Goal: Task Accomplishment & Management: Use online tool/utility

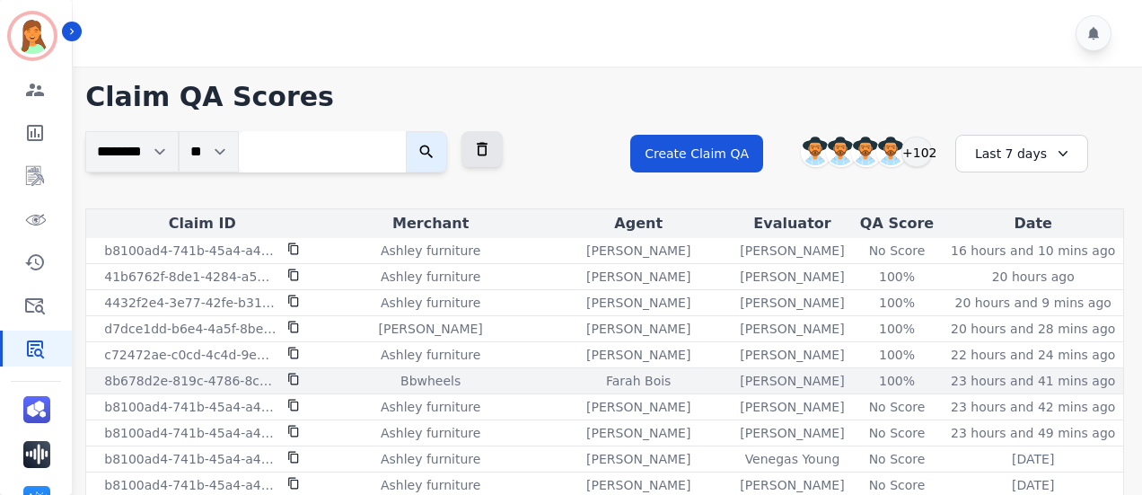
scroll to position [119, 0]
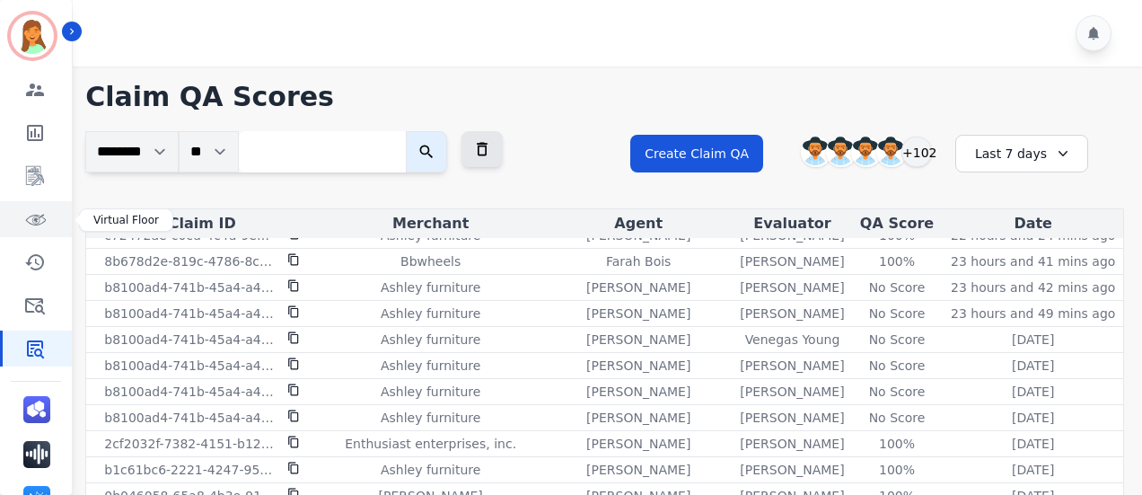
click at [23, 232] on link "Sidebar" at bounding box center [37, 219] width 69 height 36
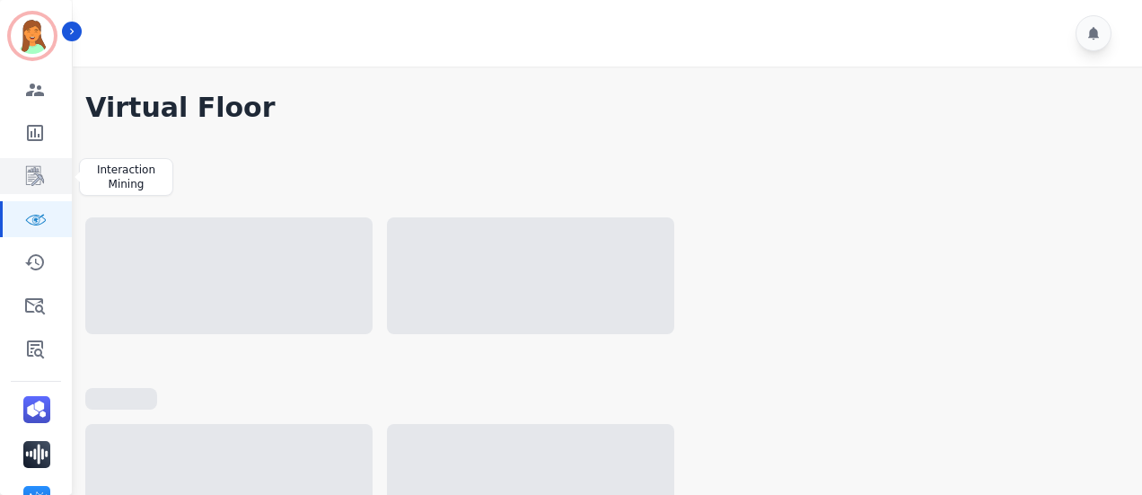
click at [38, 184] on icon "Sidebar" at bounding box center [35, 176] width 18 height 20
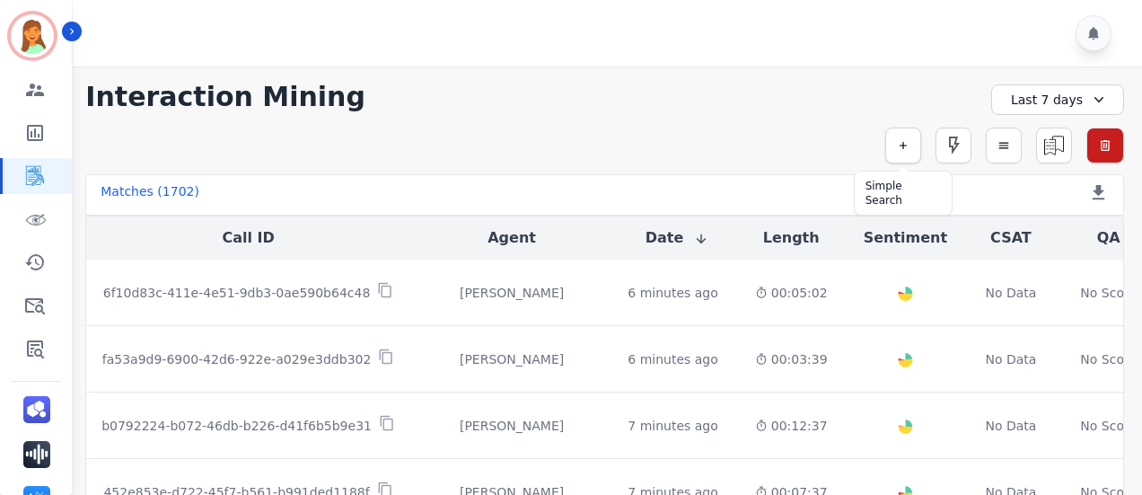
click at [916, 145] on button "button" at bounding box center [903, 146] width 36 height 36
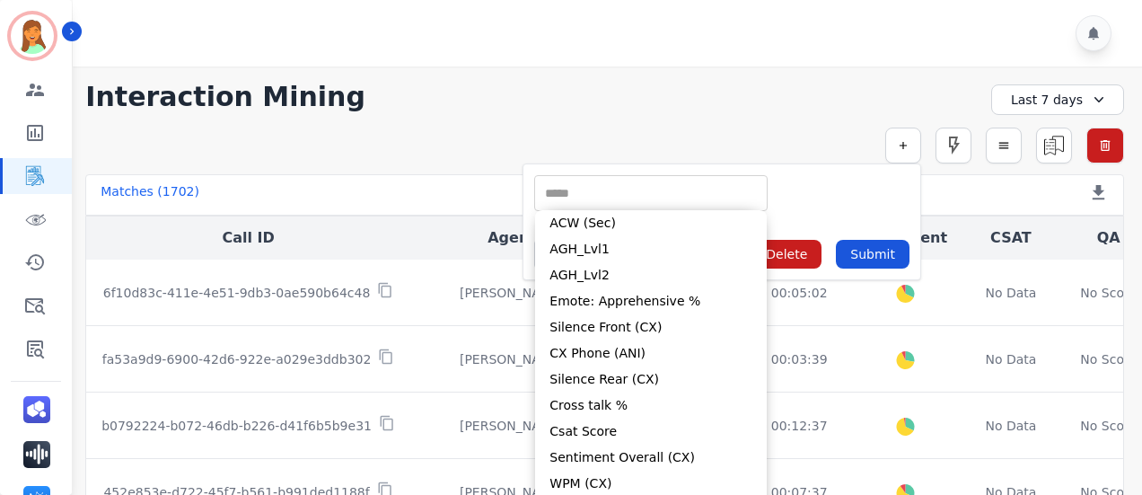
click at [708, 190] on input "selected options" at bounding box center [651, 193] width 224 height 19
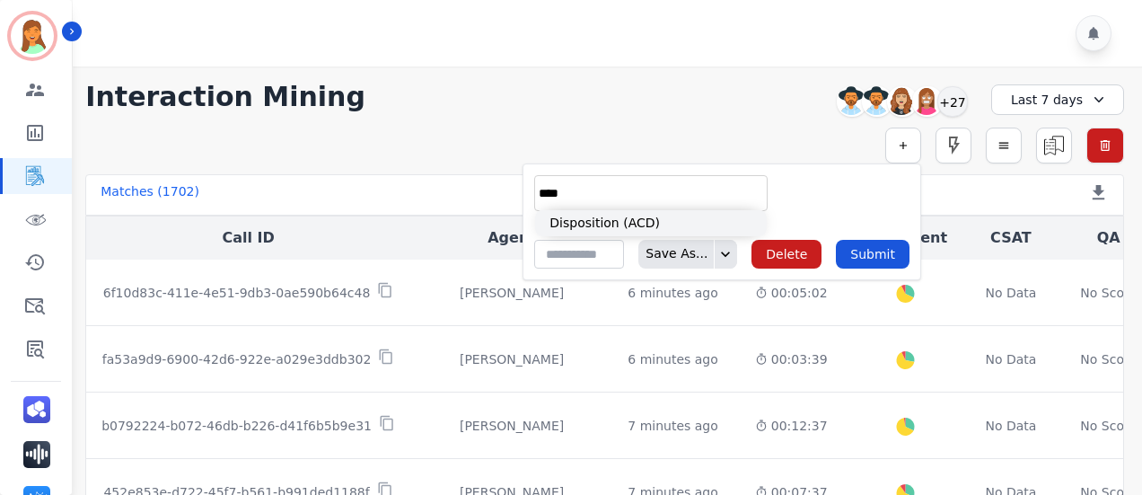
type input "****"
click at [664, 224] on li "Disposition (ACD)" at bounding box center [651, 223] width 232 height 26
type input "**********"
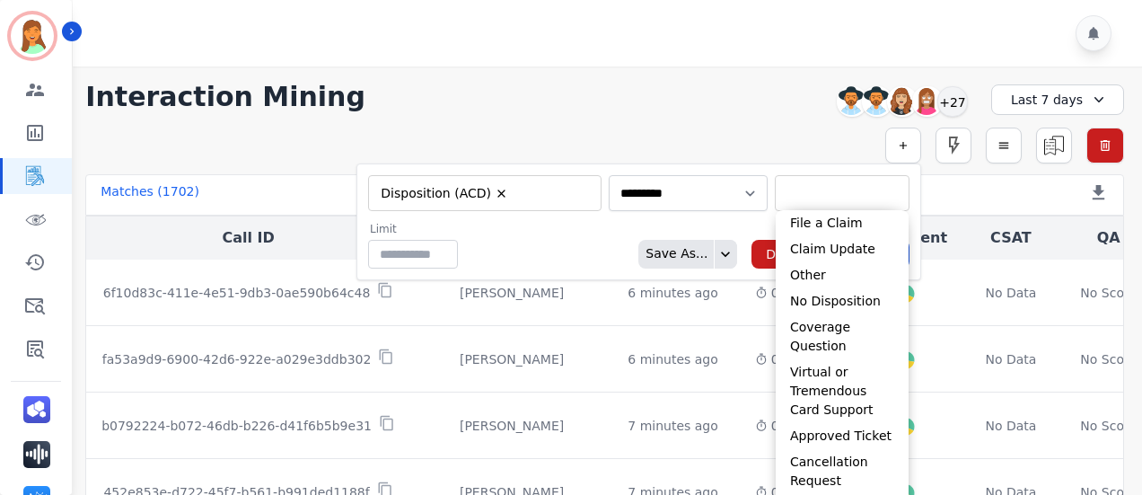
click at [872, 191] on input "selected options" at bounding box center [842, 193] width 126 height 19
click at [814, 234] on li "File a Claim" at bounding box center [842, 223] width 133 height 26
type input "**********"
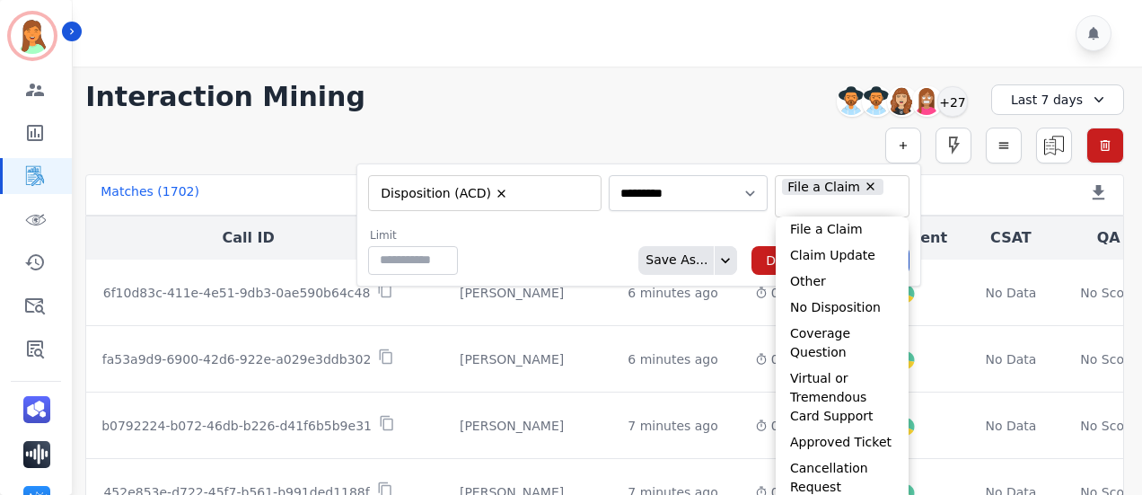
click at [586, 265] on div "Limit ** Save As... Delete Submit" at bounding box center [638, 251] width 541 height 47
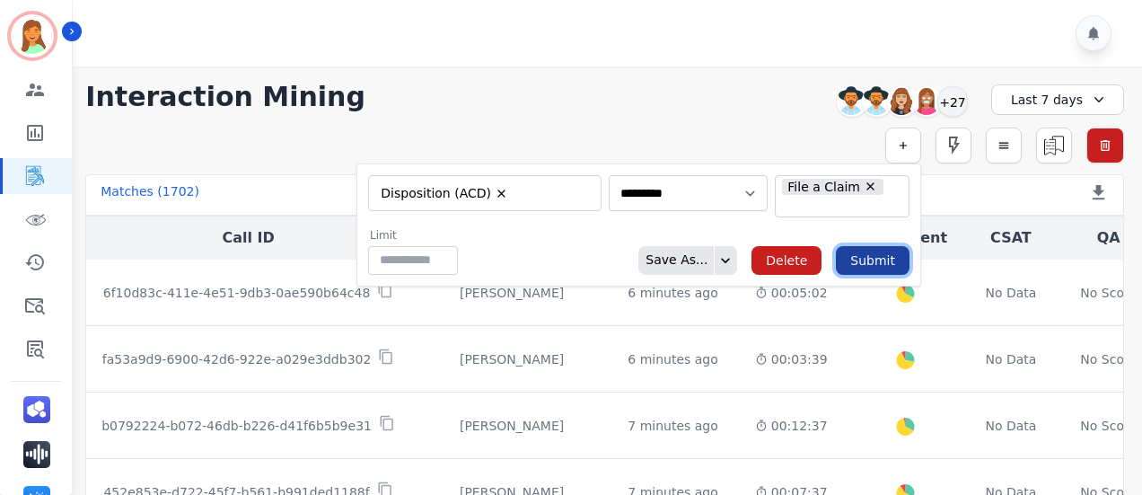
click at [857, 258] on button "Submit" at bounding box center [873, 260] width 74 height 29
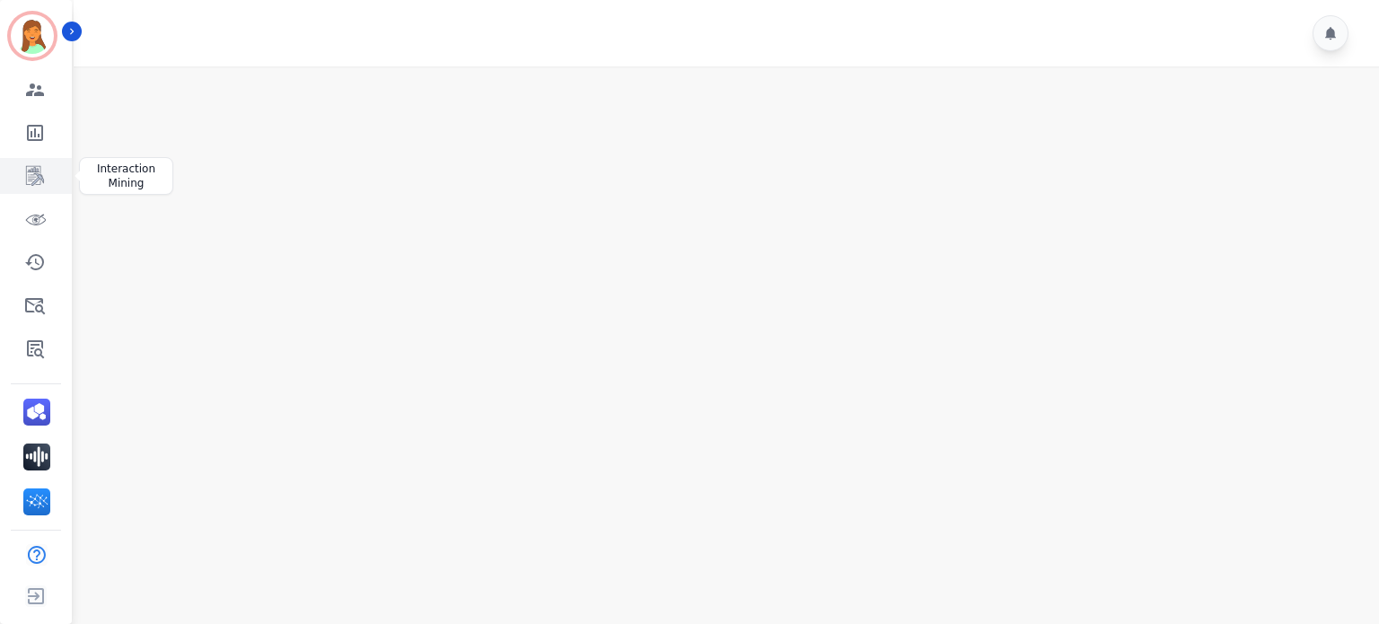
click at [31, 166] on icon "Sidebar" at bounding box center [35, 176] width 18 height 20
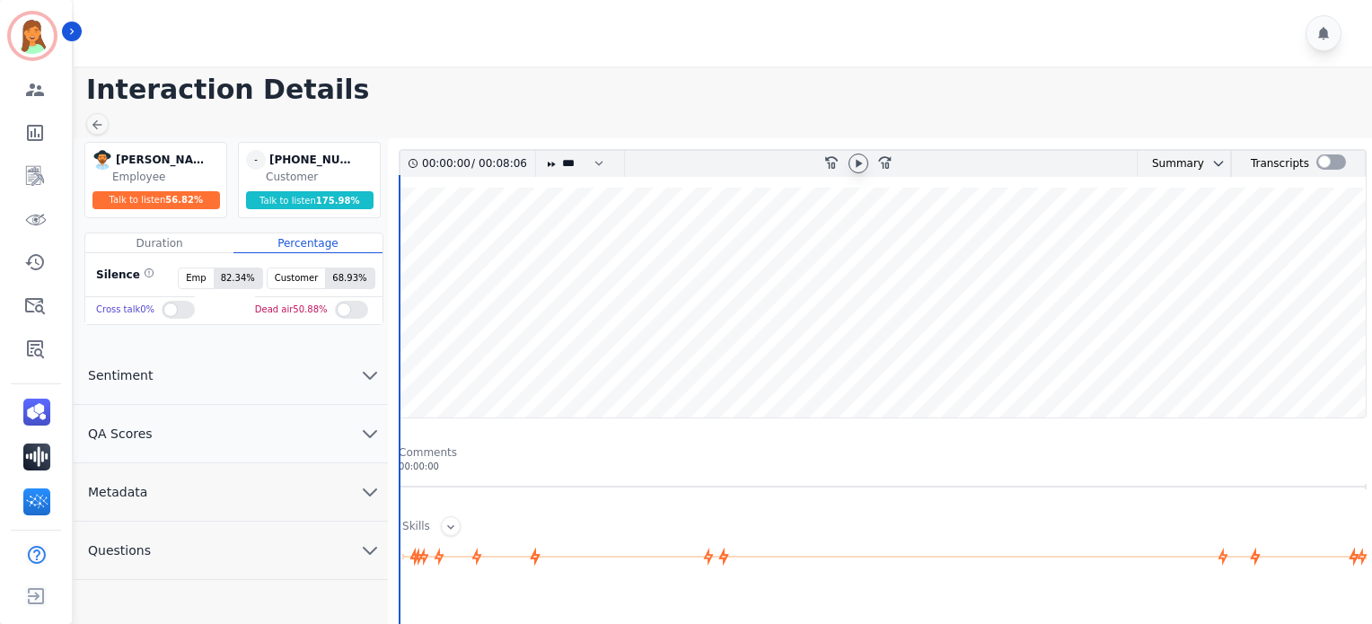
click at [858, 161] on icon at bounding box center [859, 163] width 6 height 8
click at [234, 481] on button "Metadata" at bounding box center [231, 492] width 314 height 58
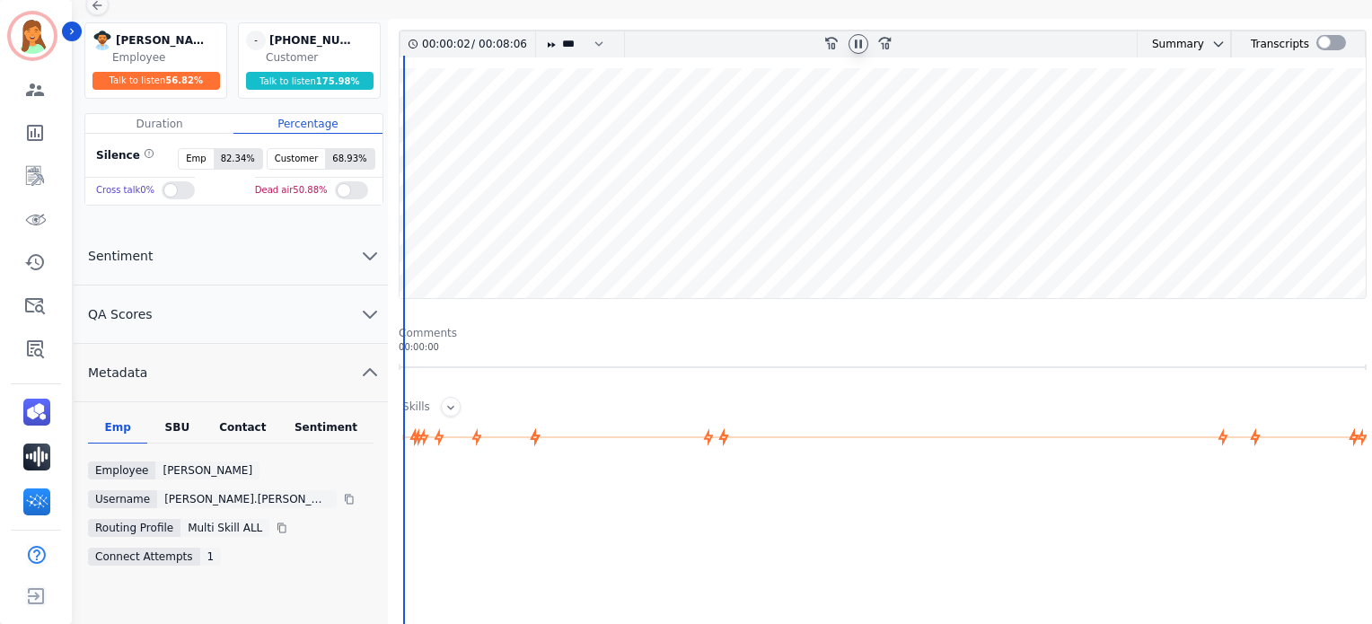
click at [258, 439] on div "Contact" at bounding box center [243, 431] width 72 height 23
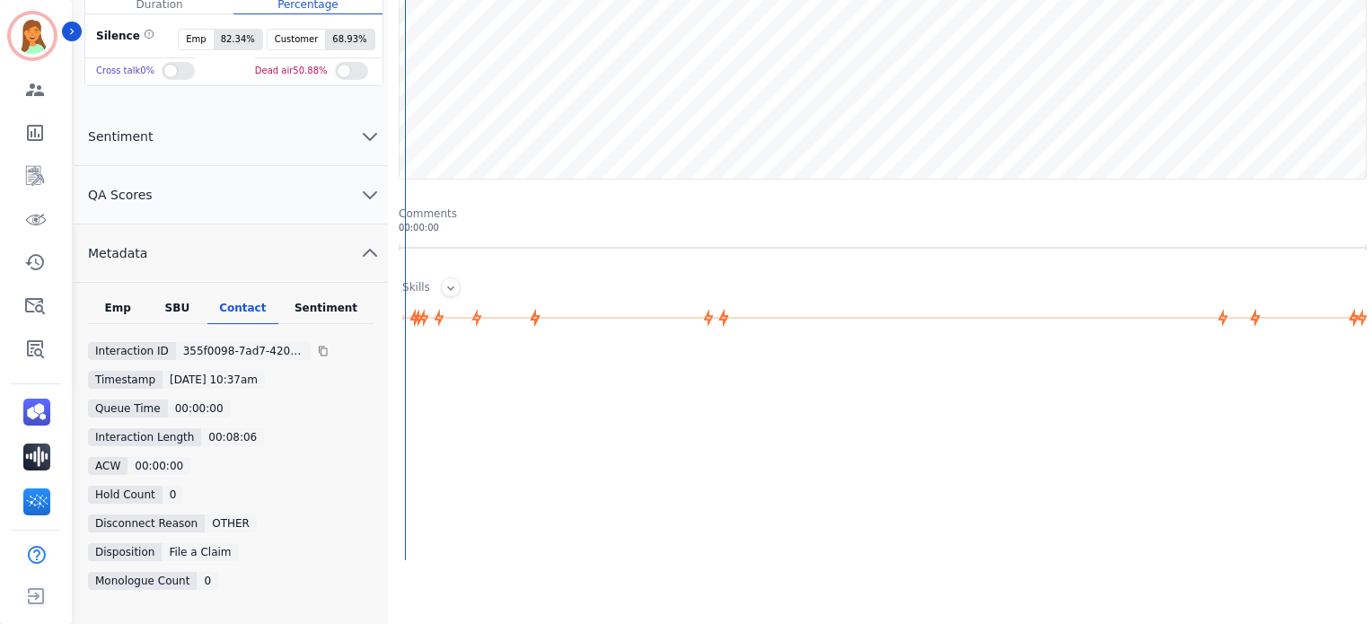
scroll to position [341, 0]
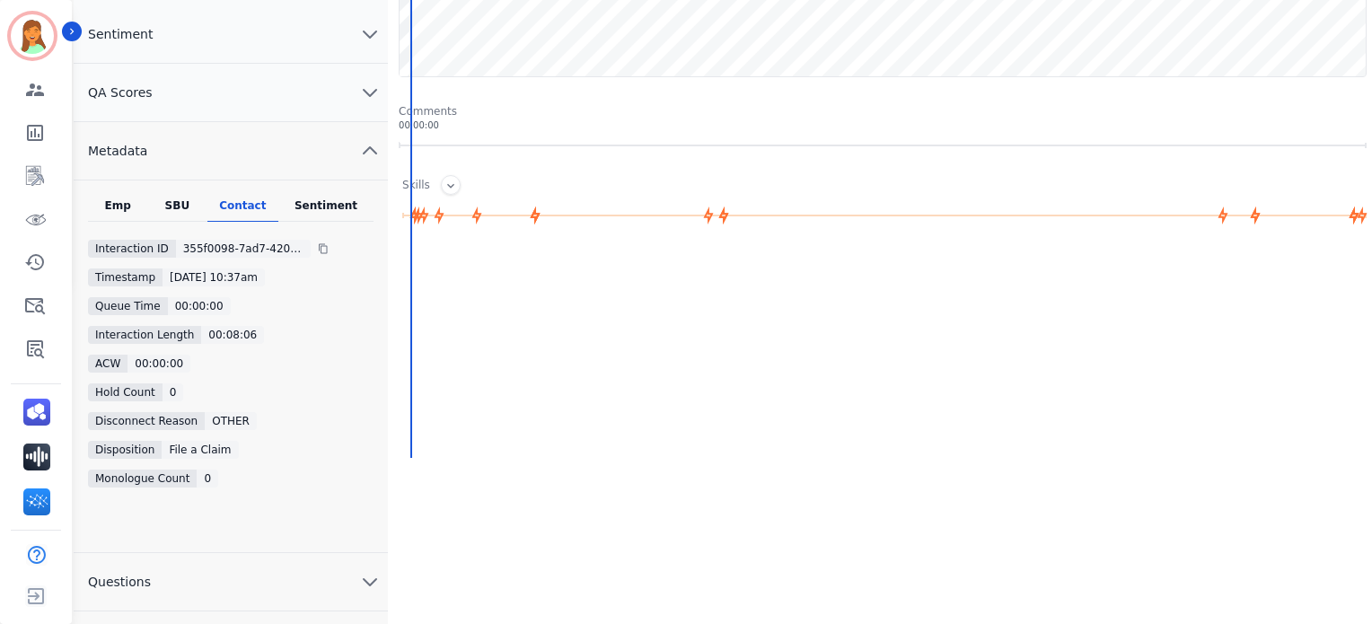
click at [218, 86] on button "QA Scores" at bounding box center [231, 93] width 314 height 58
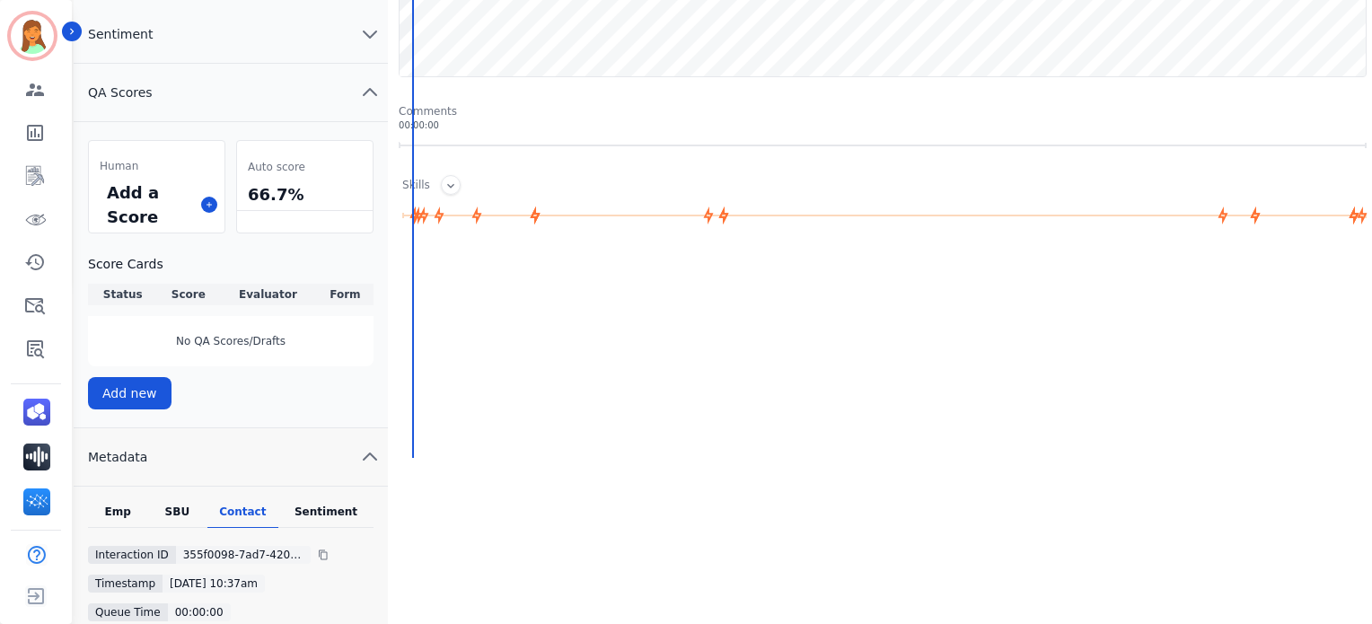
click at [150, 409] on div "Human Add a Score Auto score 66.7% Score Cards Status Score Evaluator Form No Q…" at bounding box center [231, 275] width 314 height 306
click at [147, 394] on button "Add new" at bounding box center [130, 393] width 84 height 32
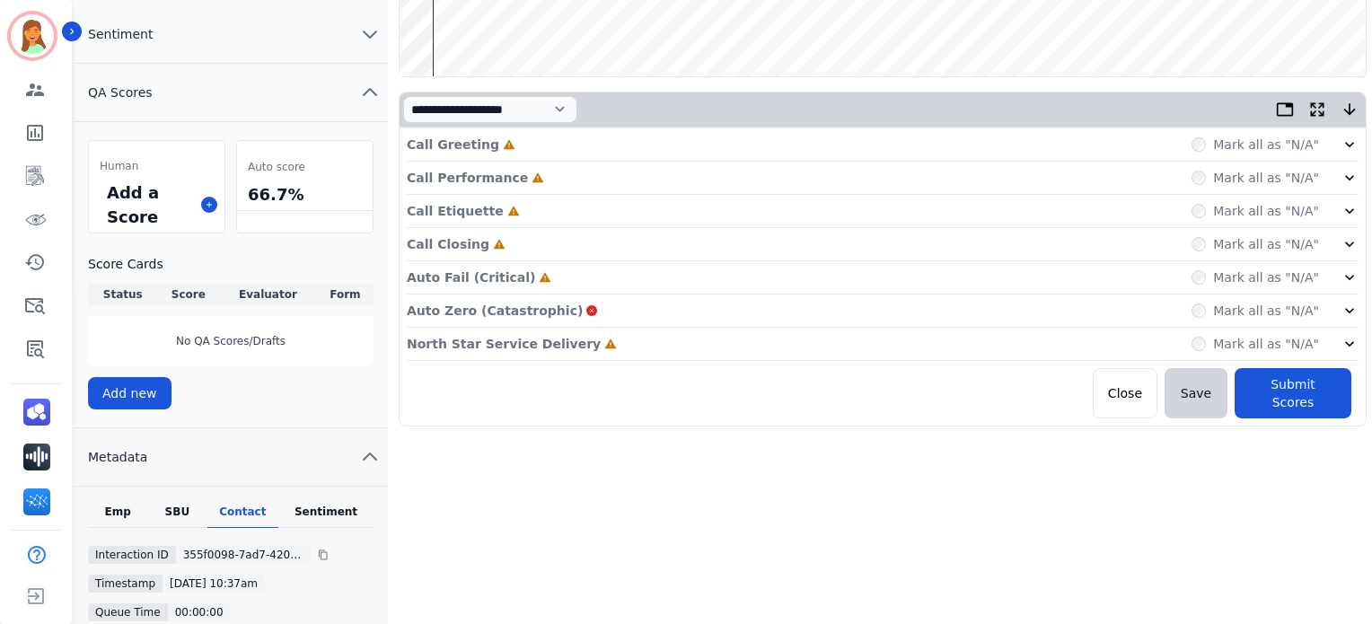
click at [557, 344] on p "North Star Service Delivery" at bounding box center [504, 344] width 194 height 18
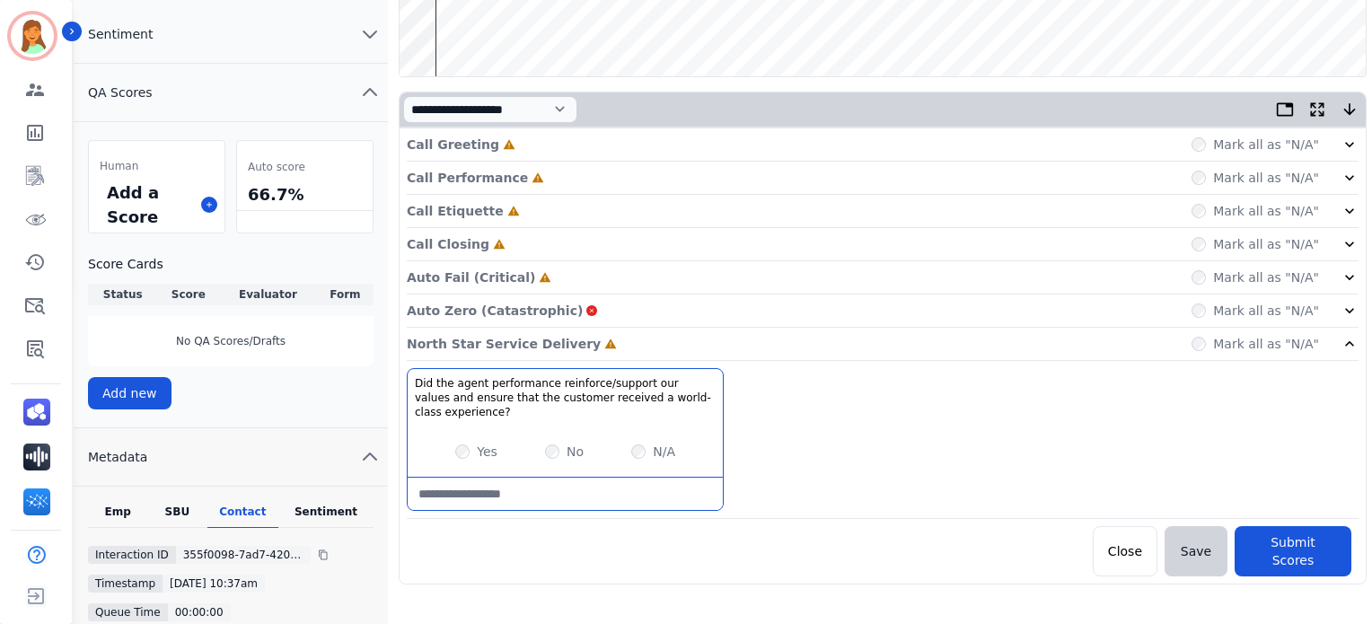
click at [506, 278] on p "Auto Fail (Critical)" at bounding box center [471, 277] width 128 height 18
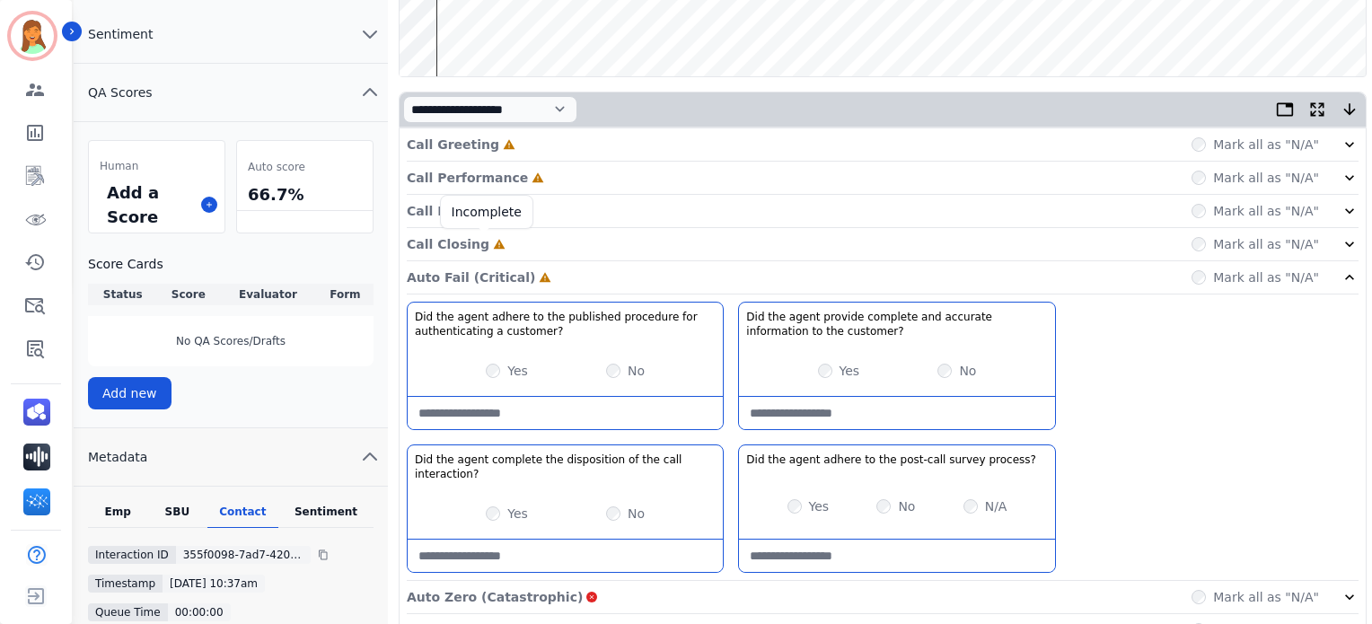
drag, startPoint x: 487, startPoint y: 244, endPoint x: 488, endPoint y: 235, distance: 9.2
click at [493, 243] on icon at bounding box center [499, 244] width 13 height 13
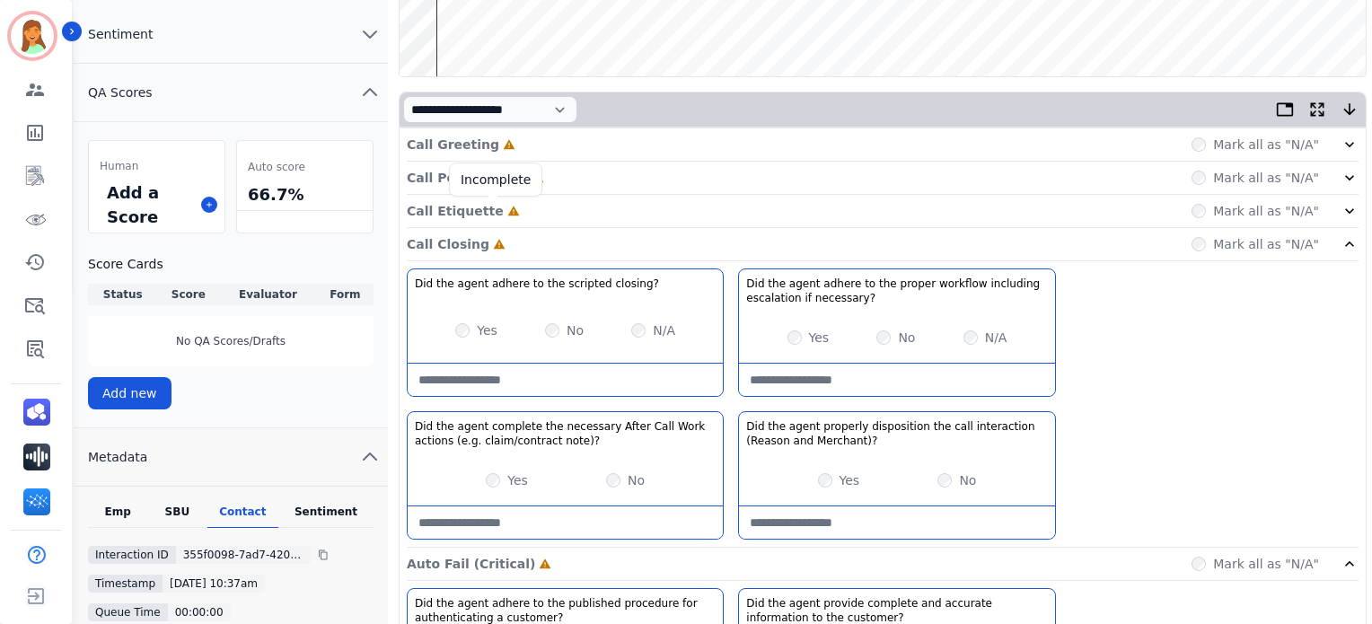
click at [507, 209] on icon at bounding box center [513, 211] width 13 height 13
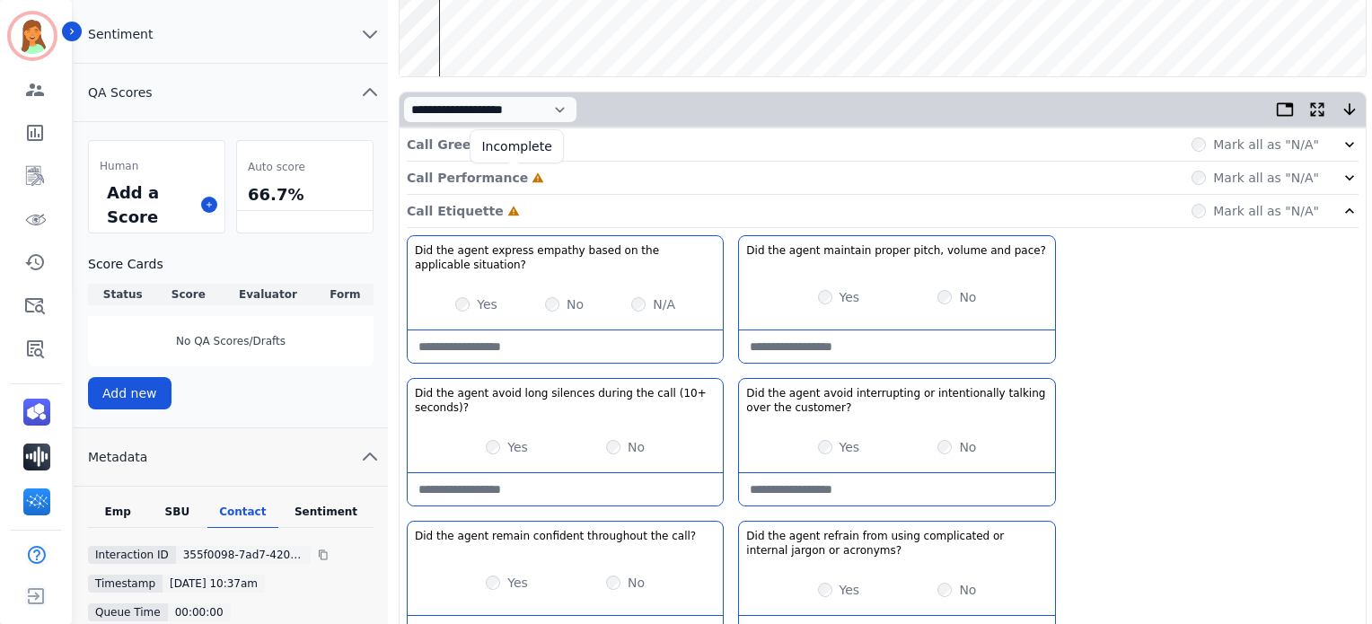
click at [532, 179] on icon at bounding box center [538, 178] width 12 height 10
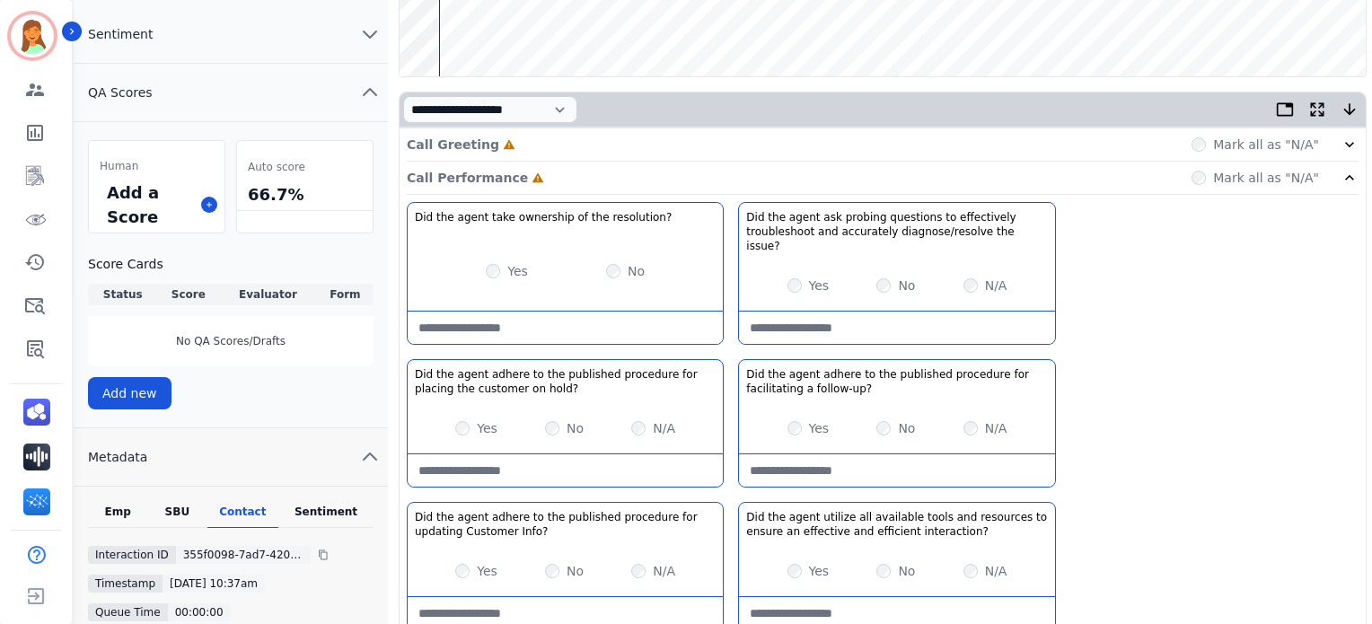
click at [521, 145] on div "Call Greeting Incomplete Mark all as "N/A"" at bounding box center [883, 144] width 952 height 33
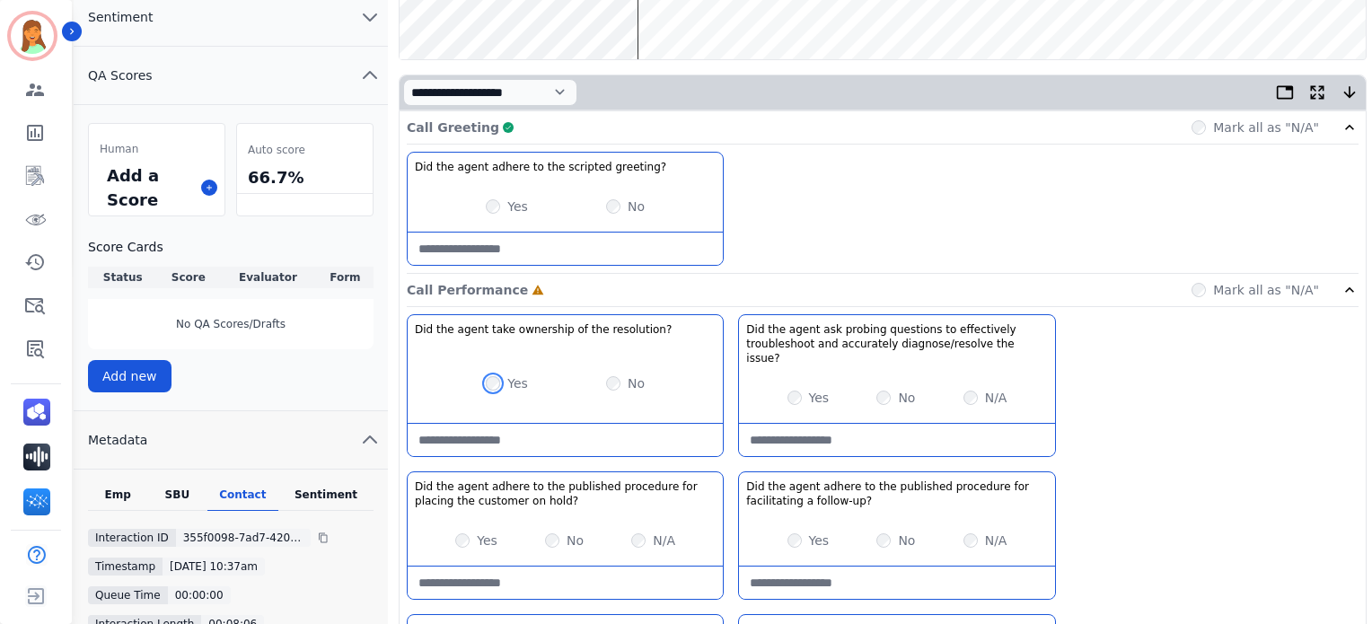
scroll to position [479, 0]
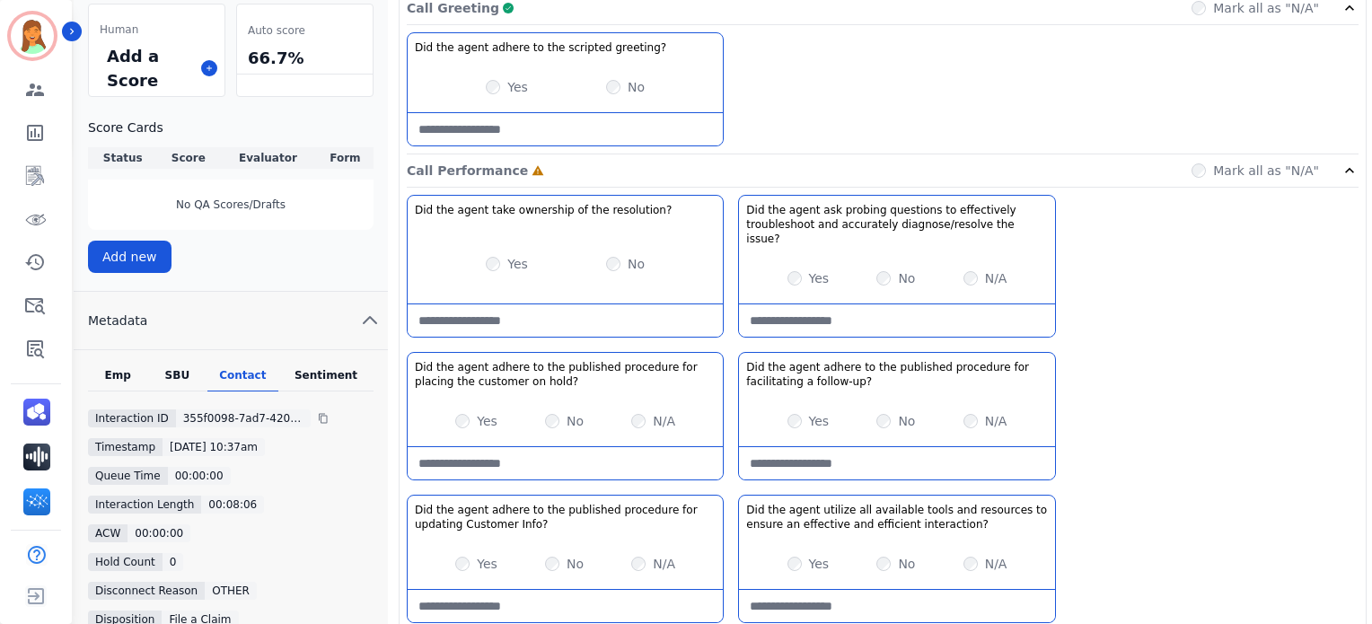
click at [643, 412] on div "N/A" at bounding box center [653, 421] width 44 height 18
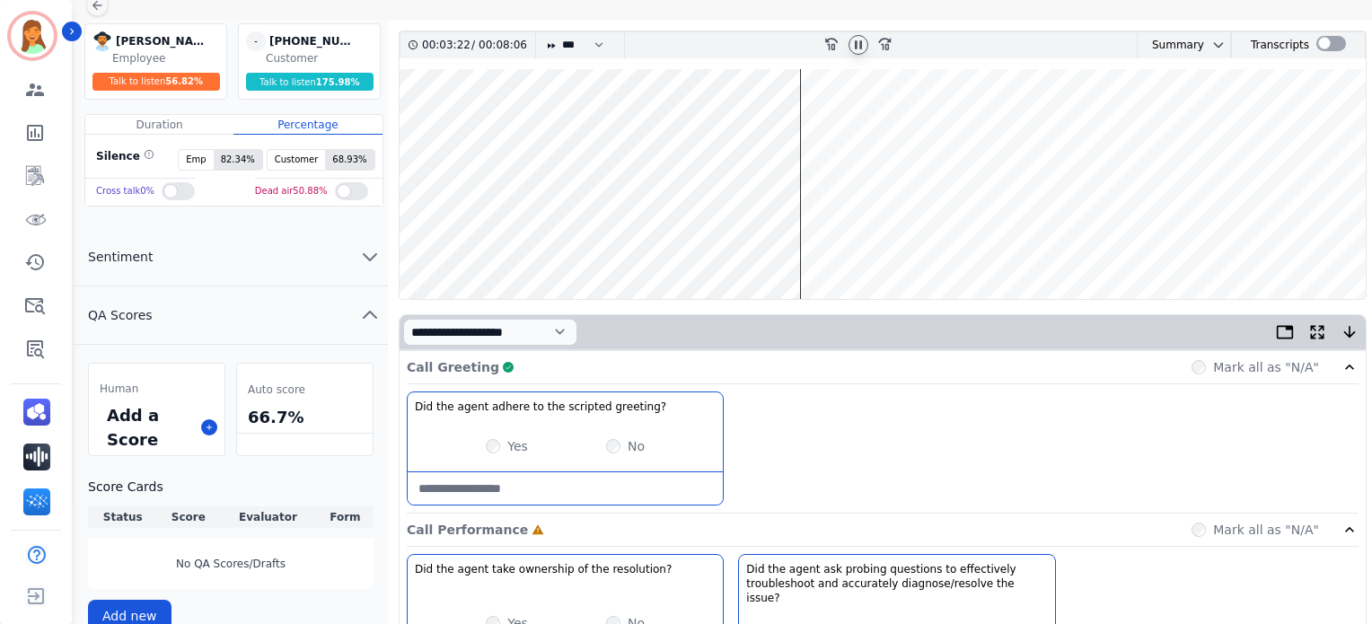
scroll to position [0, 0]
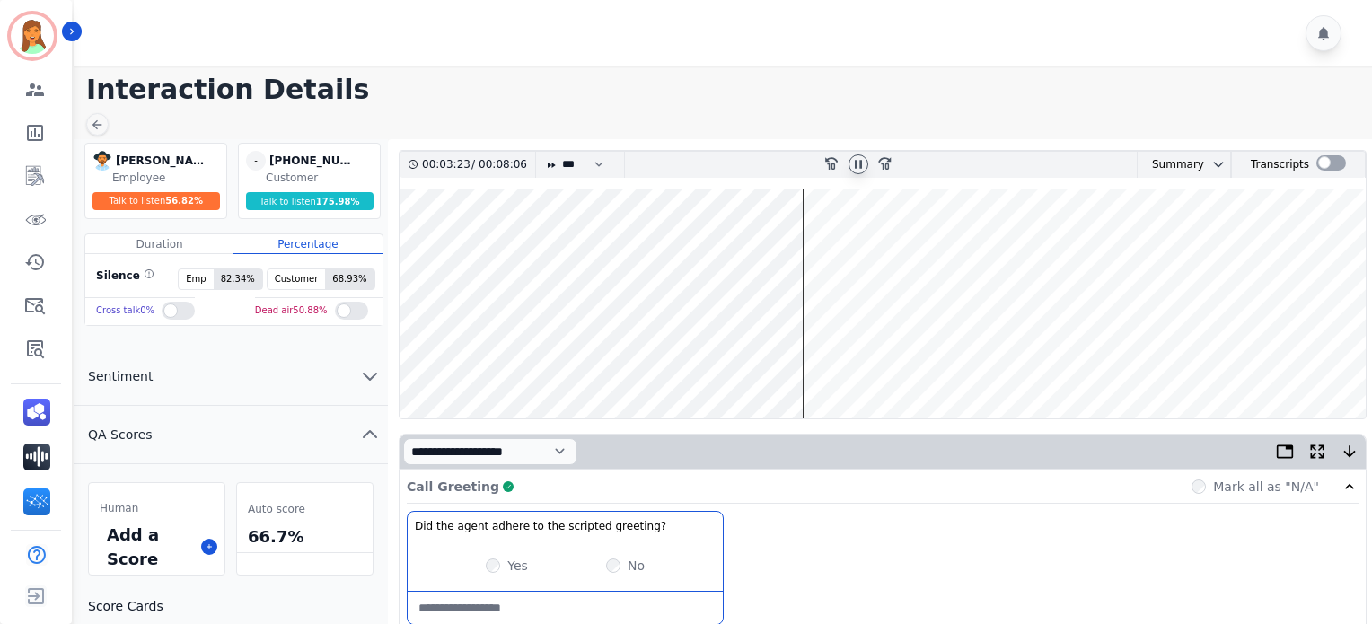
click at [855, 158] on icon at bounding box center [858, 164] width 14 height 14
click at [855, 159] on icon at bounding box center [858, 164] width 14 height 14
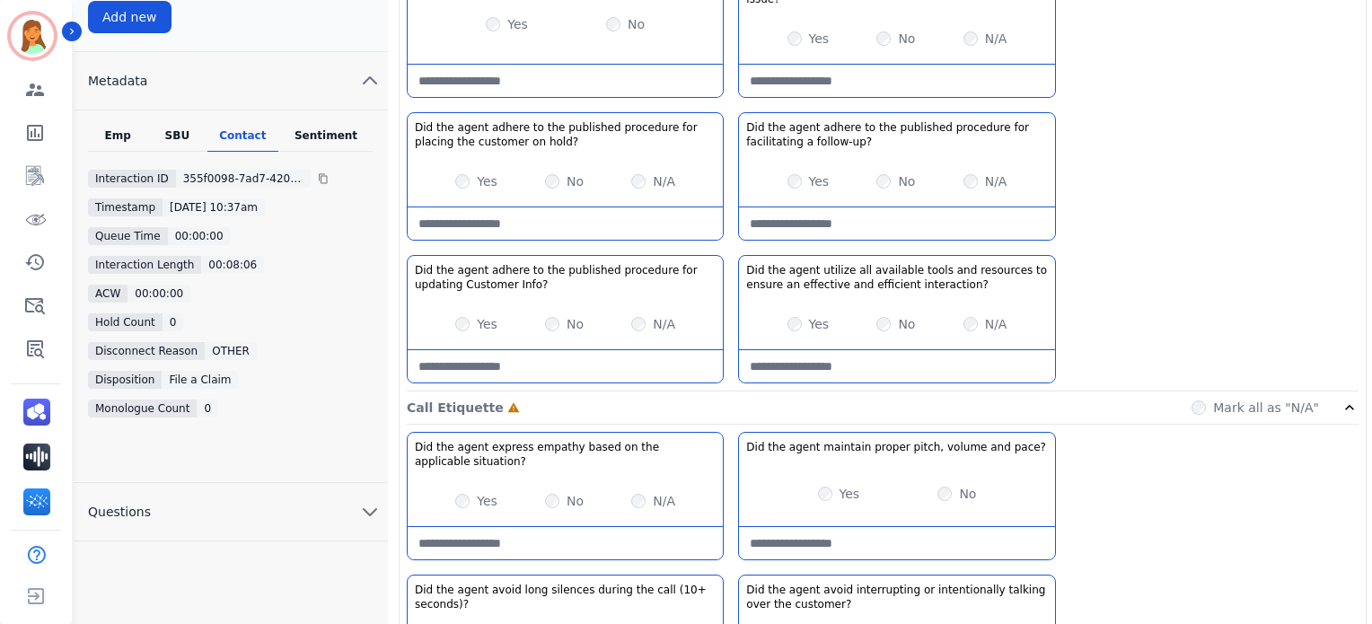
scroll to position [838, 0]
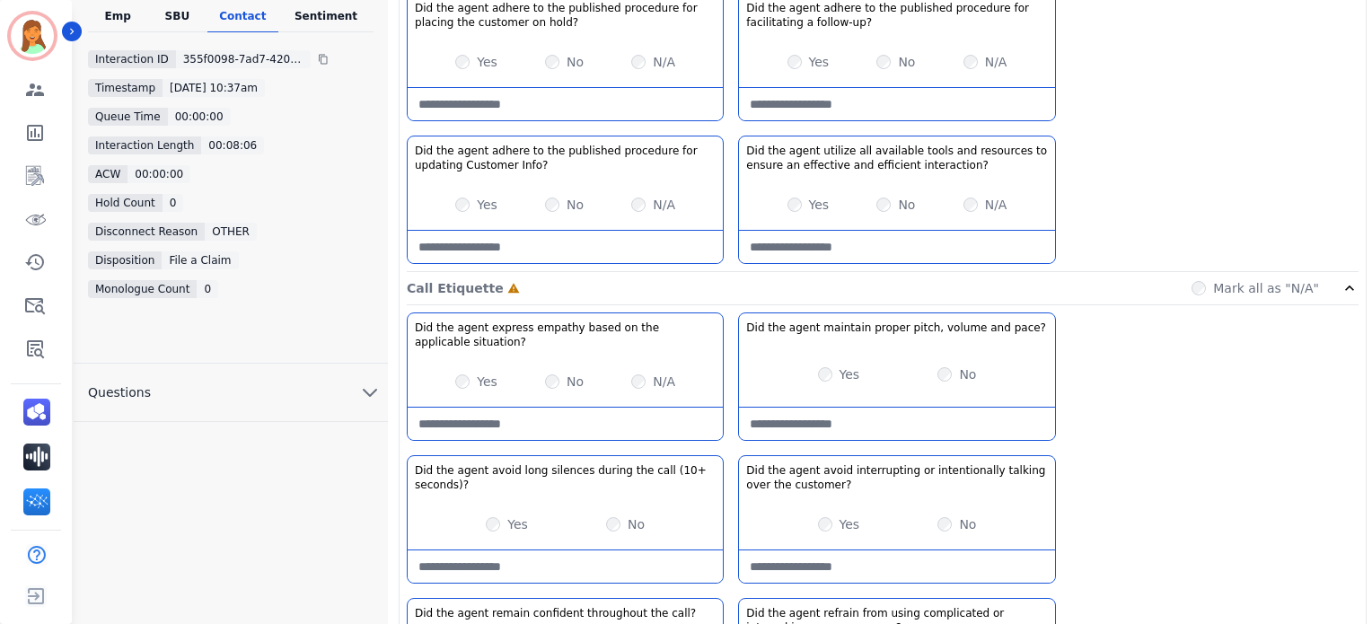
click at [516, 550] on seconds\)\?-note at bounding box center [565, 566] width 315 height 32
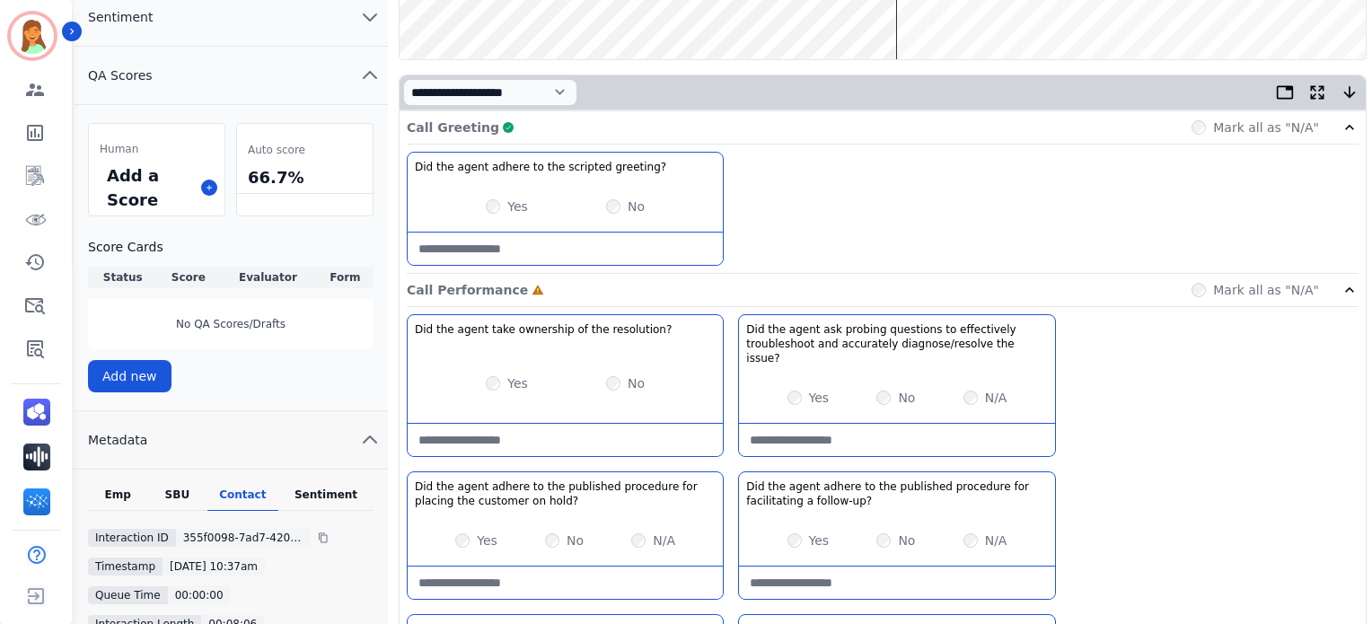
scroll to position [119, 0]
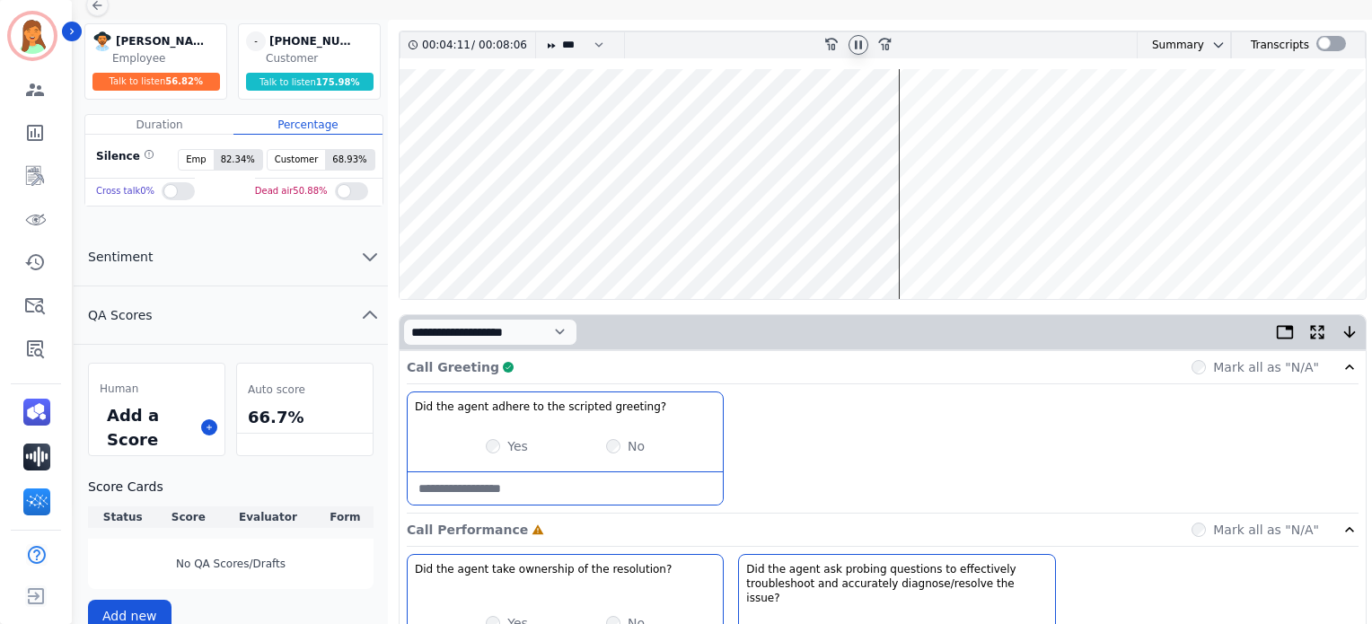
click at [858, 39] on icon at bounding box center [858, 45] width 14 height 14
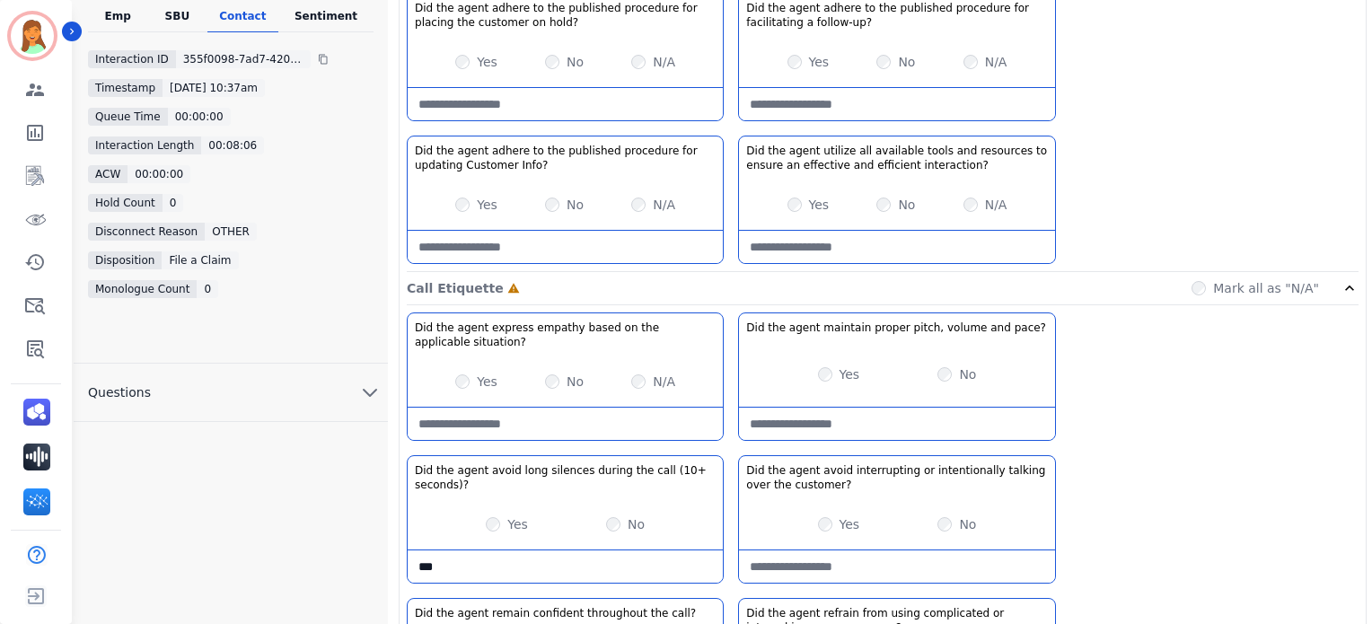
click at [512, 550] on seconds\)\?-note "***" at bounding box center [565, 566] width 315 height 32
drag, startPoint x: 571, startPoint y: 541, endPoint x: 544, endPoint y: 556, distance: 30.5
click at [544, 556] on seconds\)\?-note "**********" at bounding box center [566, 566] width 316 height 32
click at [590, 550] on seconds\)\?-note "**********" at bounding box center [566, 566] width 316 height 32
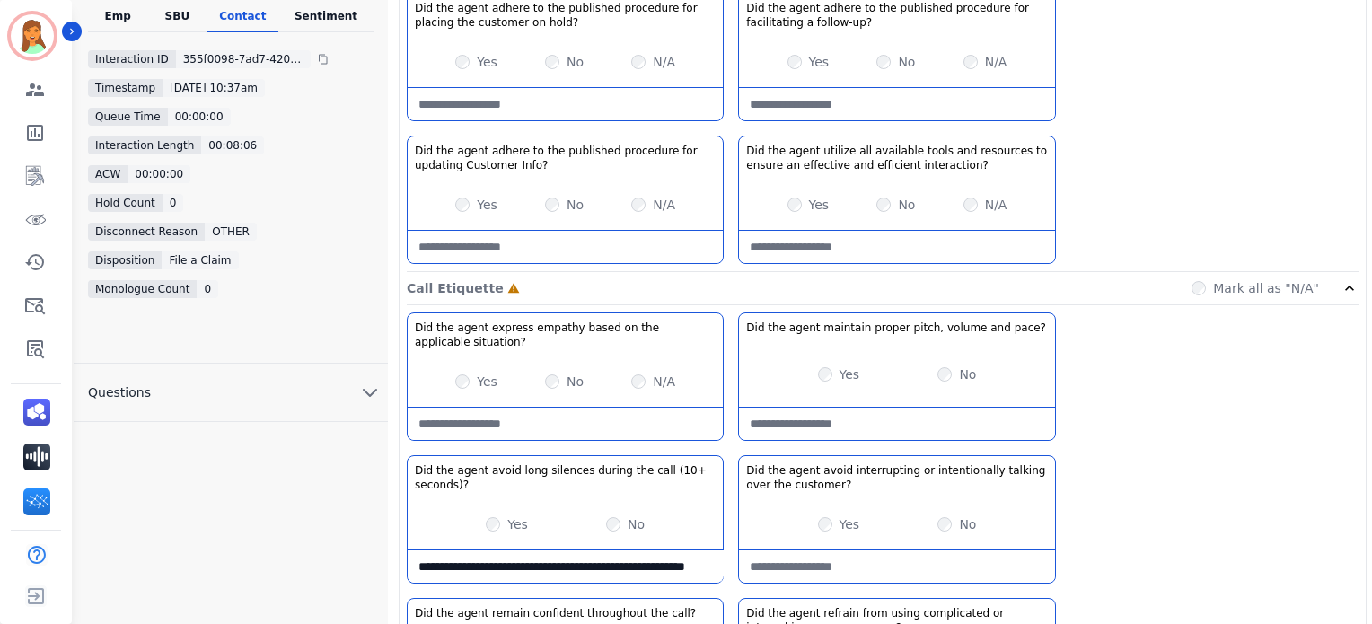
scroll to position [7, 0]
click at [610, 552] on seconds\)\?-note "**********" at bounding box center [566, 566] width 316 height 32
click at [593, 550] on seconds\)\?-note "**********" at bounding box center [566, 566] width 316 height 32
drag, startPoint x: 593, startPoint y: 537, endPoint x: 603, endPoint y: 567, distance: 31.5
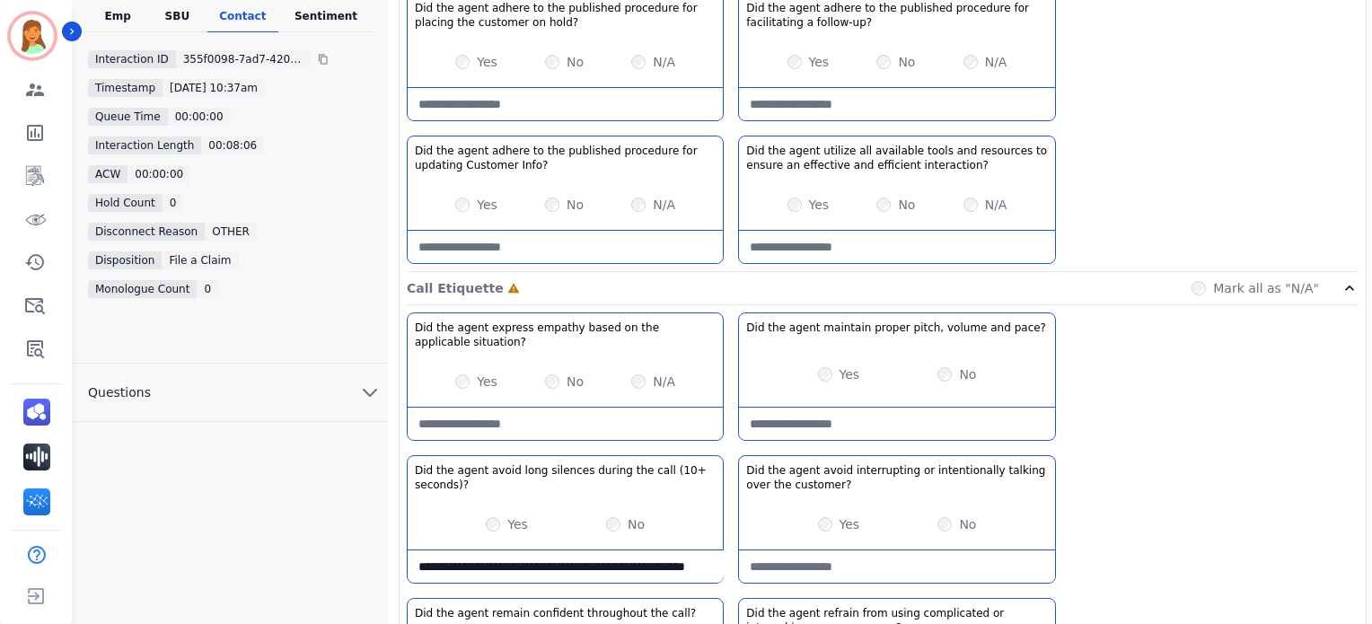
click at [517, 550] on seconds\)\?-note "**********" at bounding box center [566, 566] width 316 height 32
click at [525, 560] on seconds\)\?-note "**********" at bounding box center [566, 566] width 316 height 32
click at [629, 559] on seconds\)\?-note "**********" at bounding box center [566, 566] width 316 height 32
click at [604, 550] on seconds\)\?-note "**********" at bounding box center [566, 566] width 316 height 32
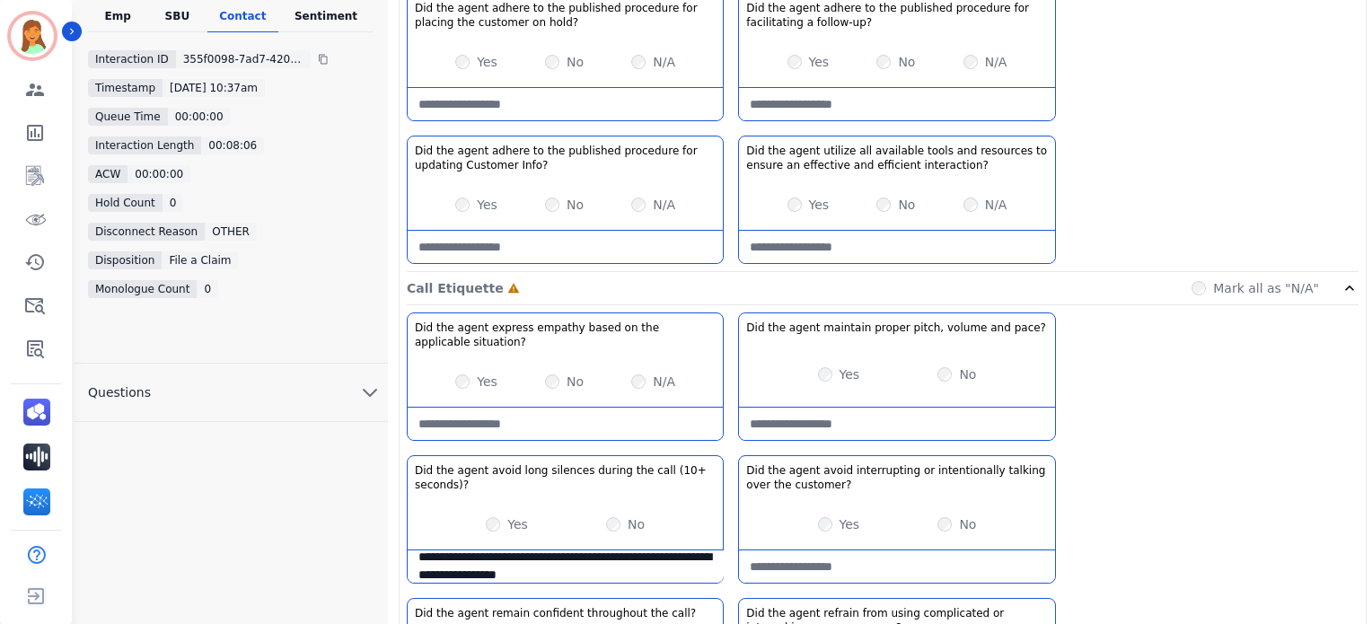
scroll to position [7, 0]
type seconds\)\?-note "**********"
click at [680, 557] on seconds\)\?-note "**********" at bounding box center [566, 566] width 316 height 32
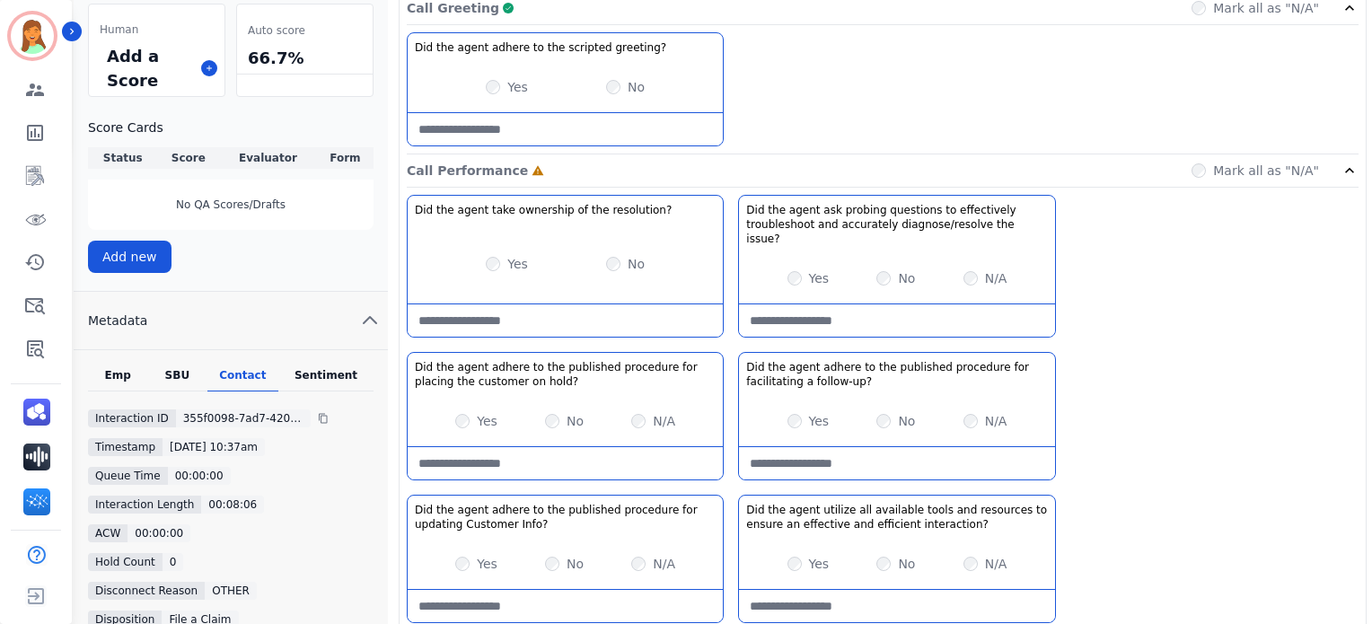
scroll to position [0, 0]
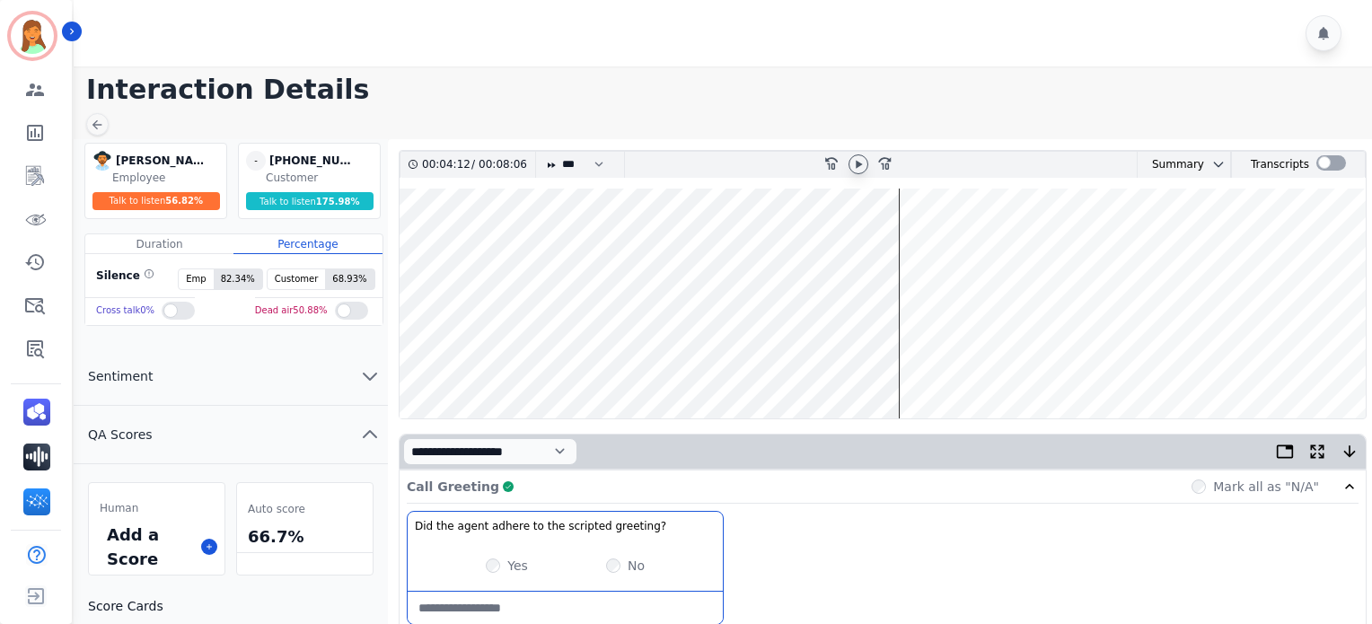
click at [857, 165] on icon at bounding box center [859, 164] width 6 height 8
click at [862, 162] on icon at bounding box center [858, 164] width 14 height 14
click at [863, 160] on icon at bounding box center [858, 164] width 14 height 14
click at [862, 172] on div at bounding box center [859, 164] width 20 height 20
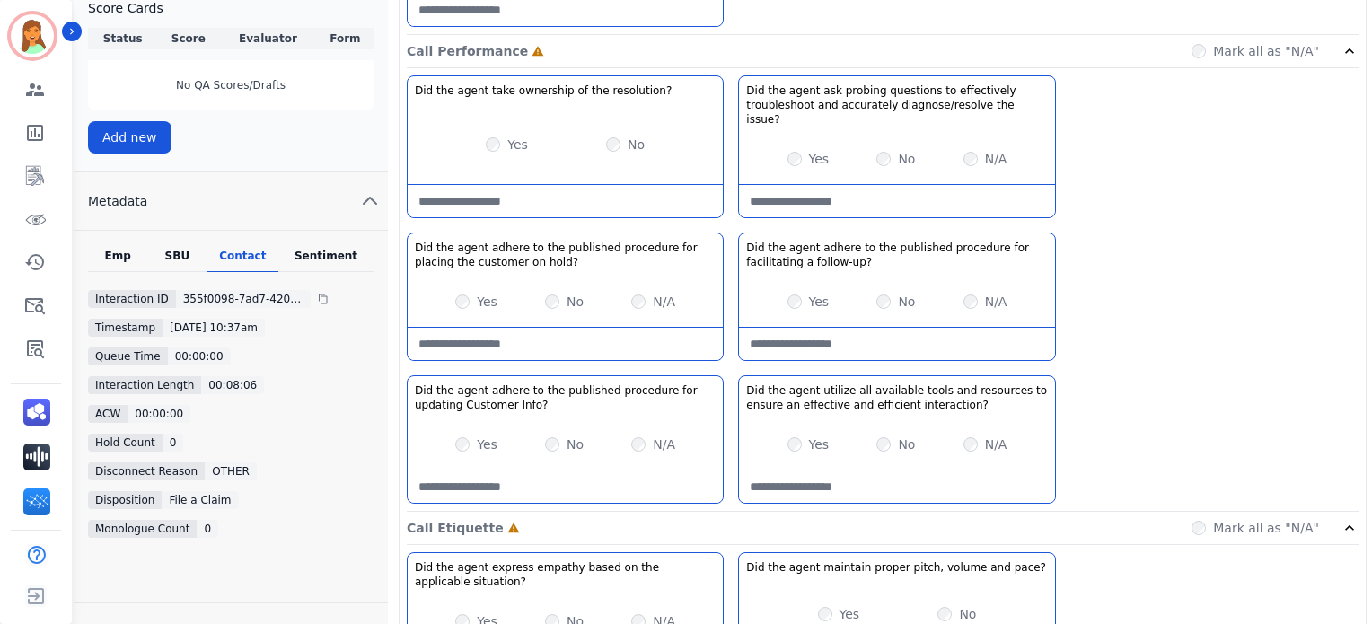
click at [963, 143] on div "Yes No N/A" at bounding box center [896, 159] width 315 height 50
click at [981, 150] on div "N/A" at bounding box center [985, 159] width 44 height 18
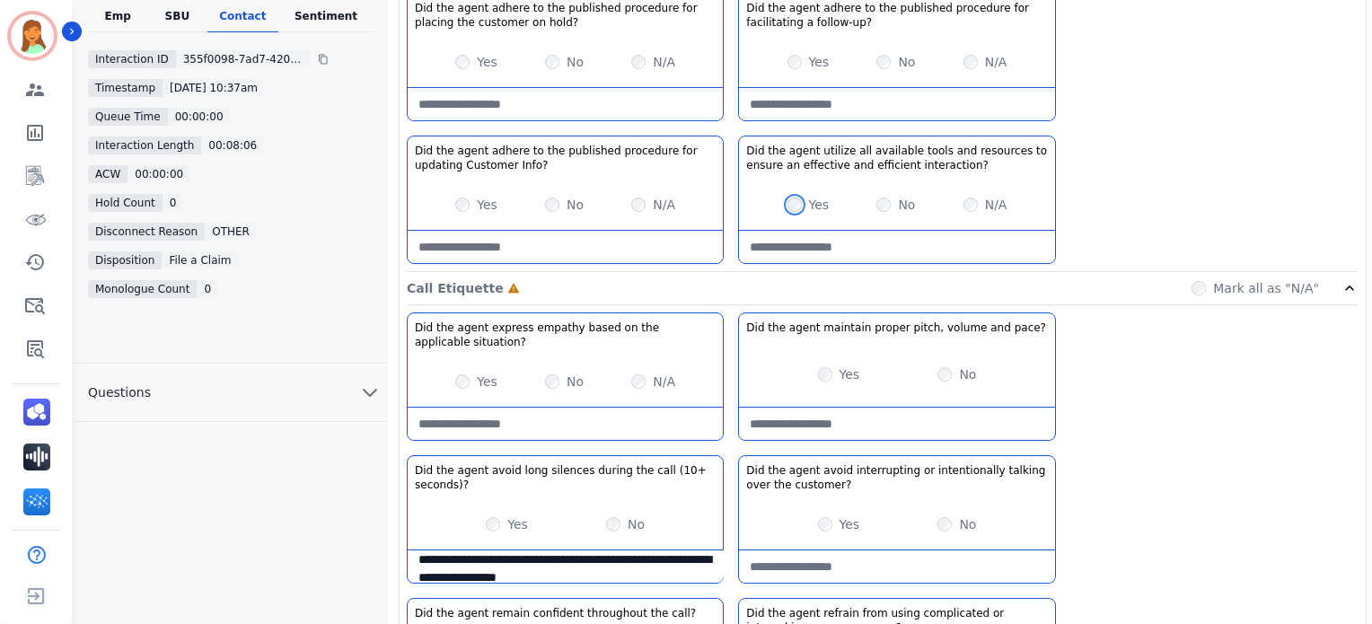
scroll to position [957, 0]
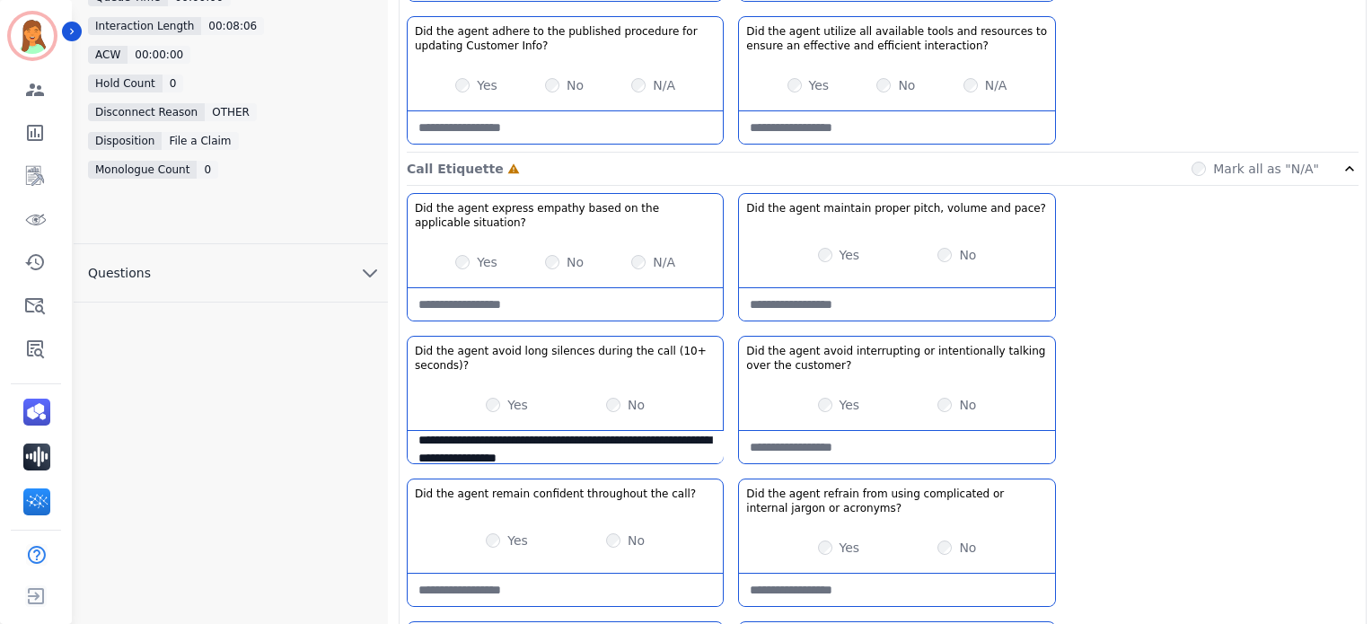
click at [819, 246] on div "Yes" at bounding box center [839, 255] width 42 height 18
click at [833, 246] on div "Yes" at bounding box center [839, 255] width 42 height 18
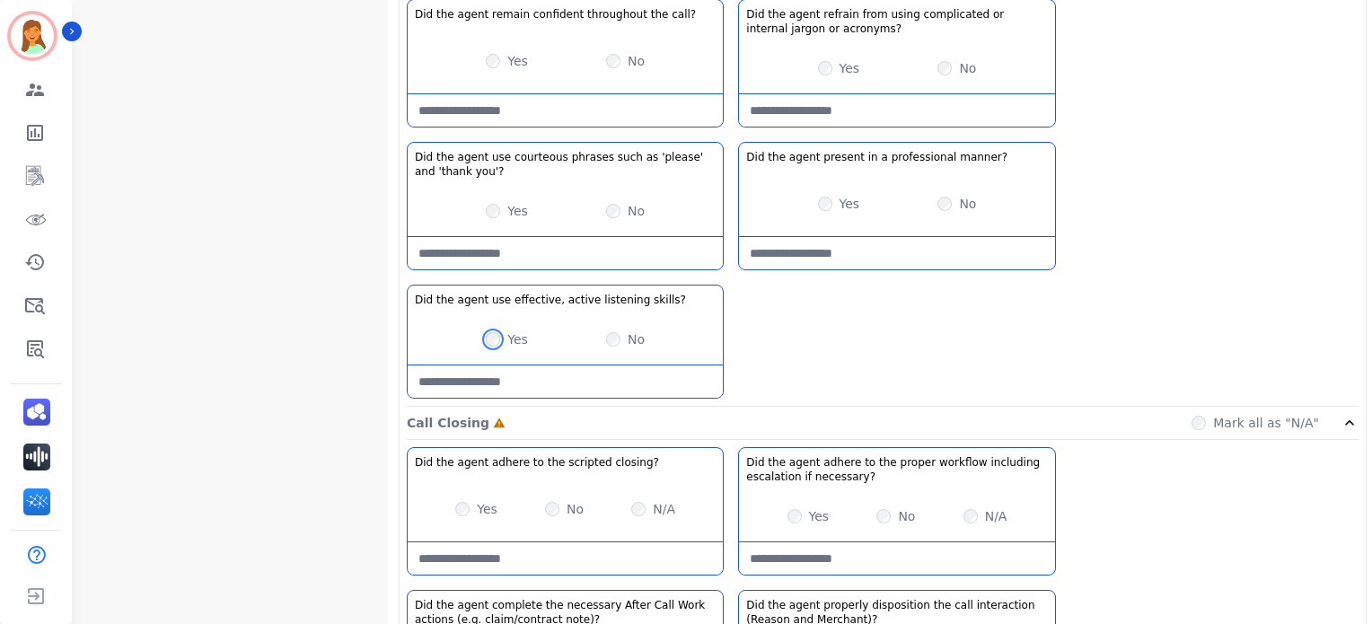
scroll to position [1676, 0]
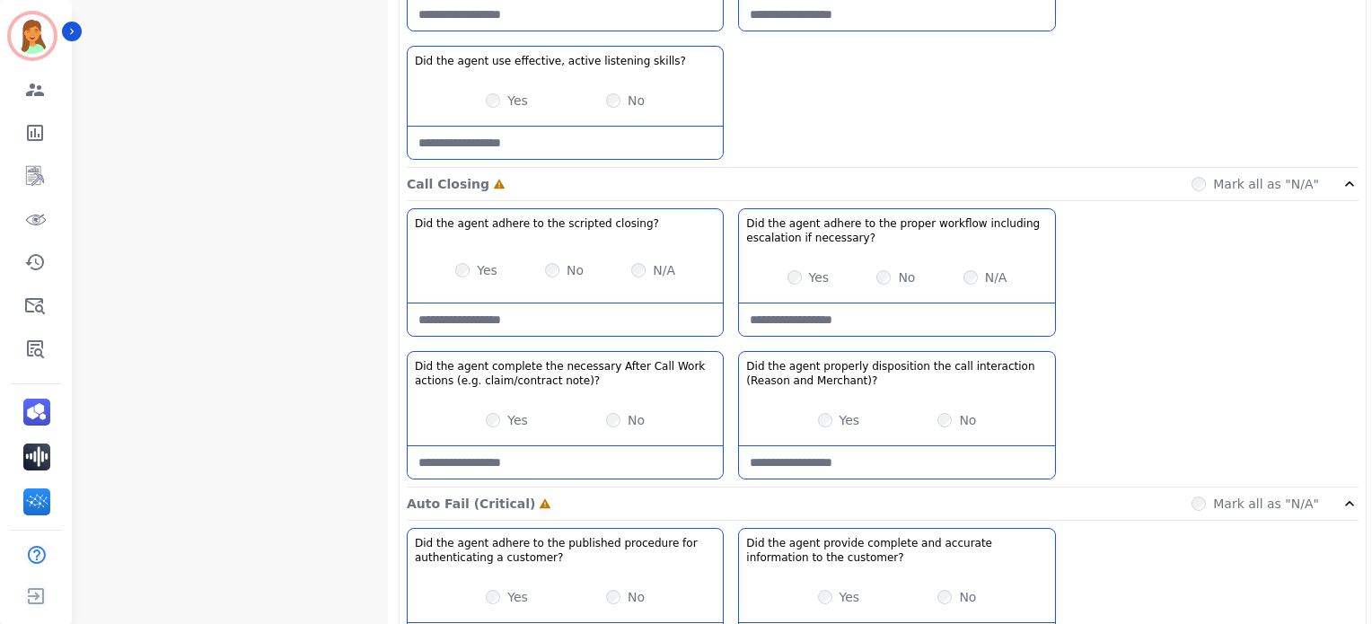
click at [611, 305] on closing\?-note at bounding box center [565, 319] width 315 height 32
type closing\?-note "**********"
click at [801, 268] on div "Yes" at bounding box center [808, 277] width 42 height 18
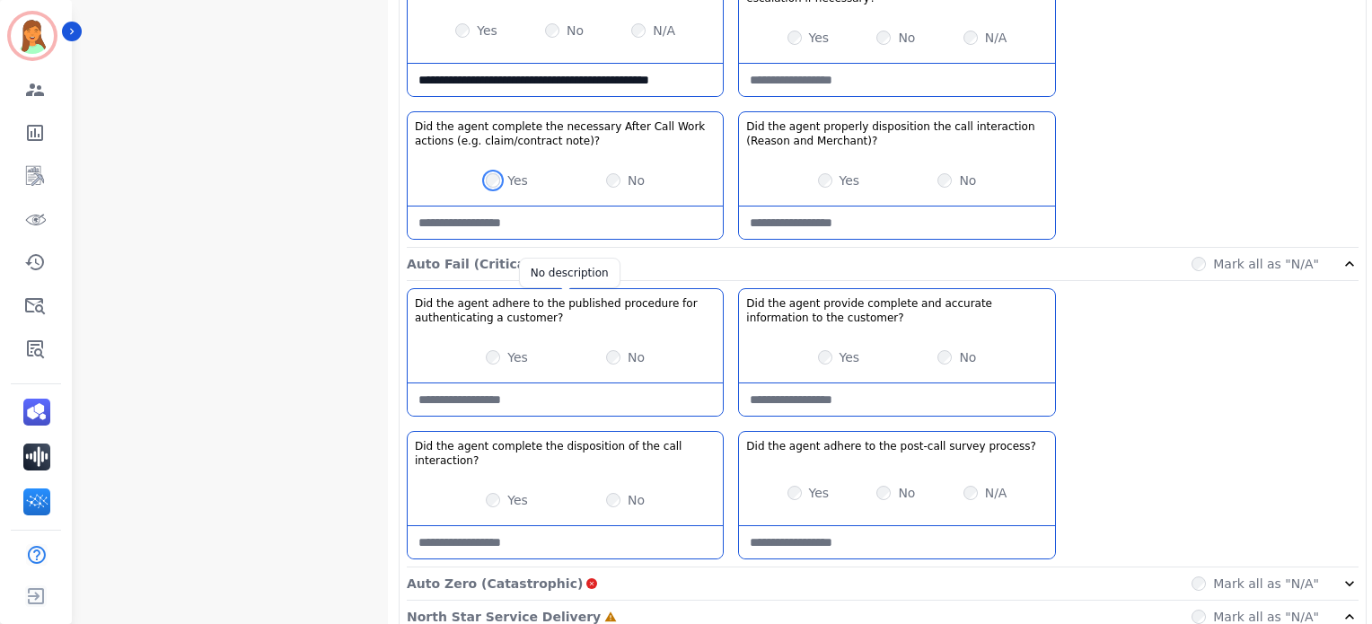
scroll to position [2105, 0]
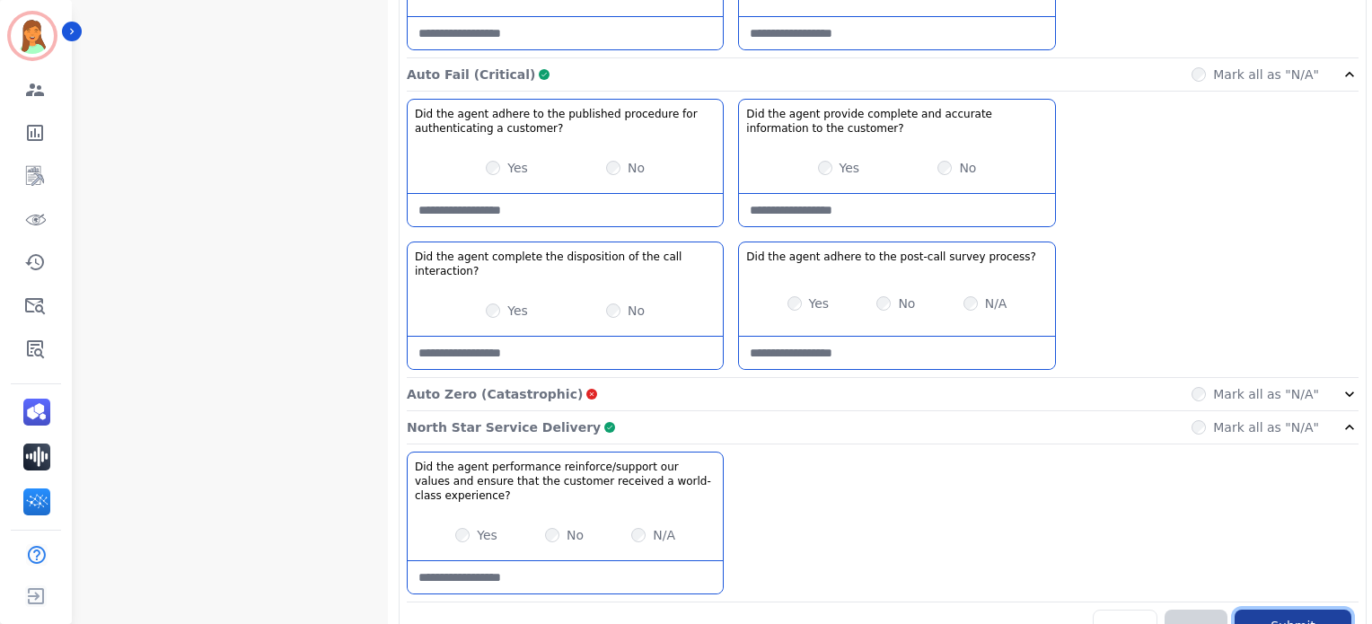
click at [1299, 610] on button "Submit Scores" at bounding box center [1293, 635] width 117 height 50
drag, startPoint x: 836, startPoint y: 82, endPoint x: 775, endPoint y: 74, distance: 61.6
click at [836, 100] on div "Did the agent provide complete and accurate information to the customer? No des…" at bounding box center [896, 121] width 315 height 43
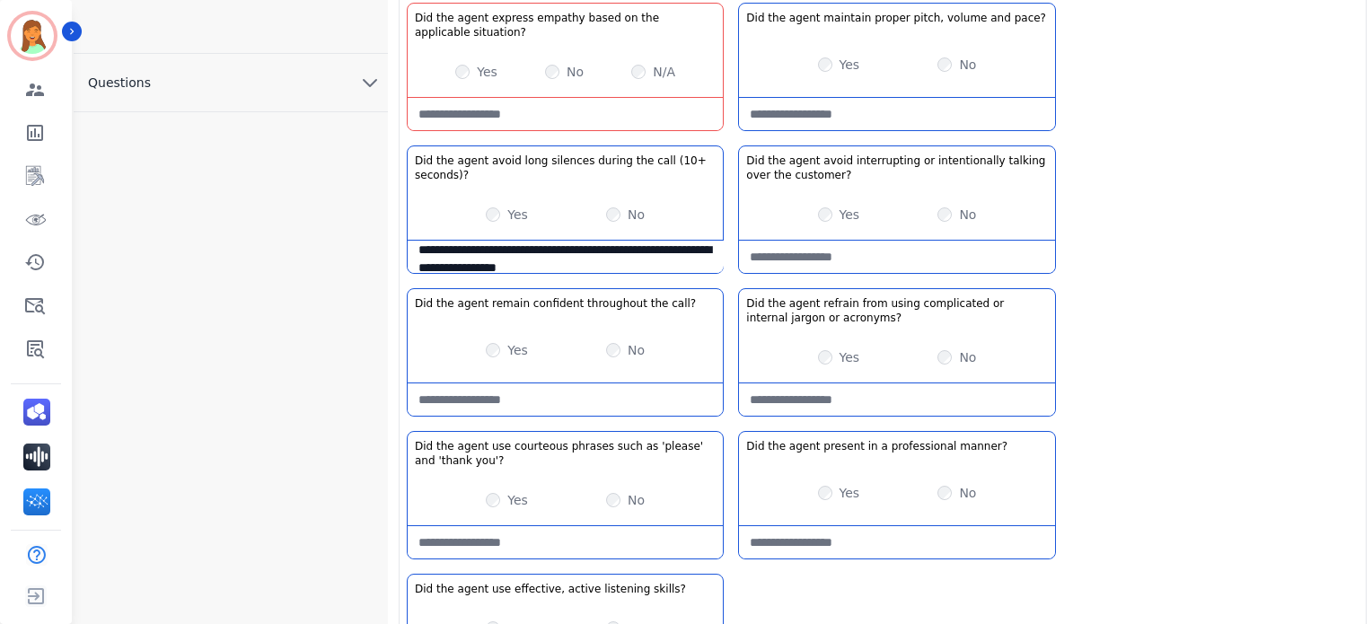
scroll to position [1027, 0]
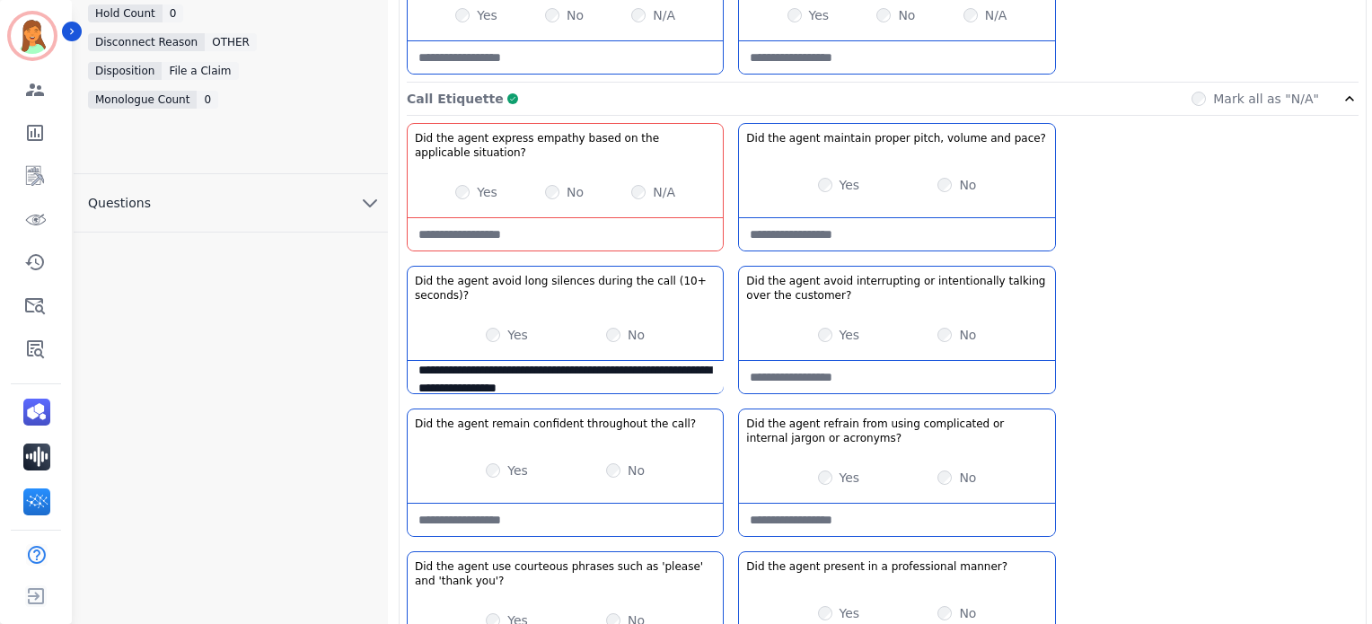
drag, startPoint x: 597, startPoint y: 210, endPoint x: 614, endPoint y: 205, distance: 17.9
click at [597, 218] on situation\?-note at bounding box center [565, 234] width 315 height 32
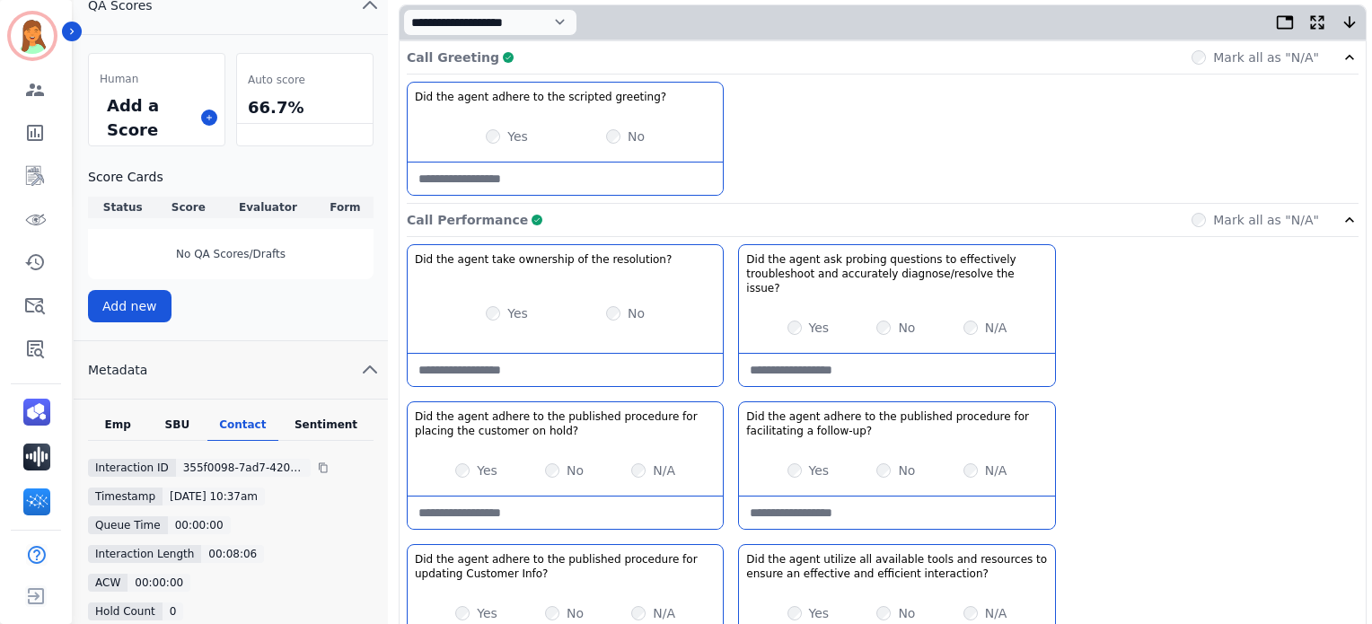
scroll to position [0, 0]
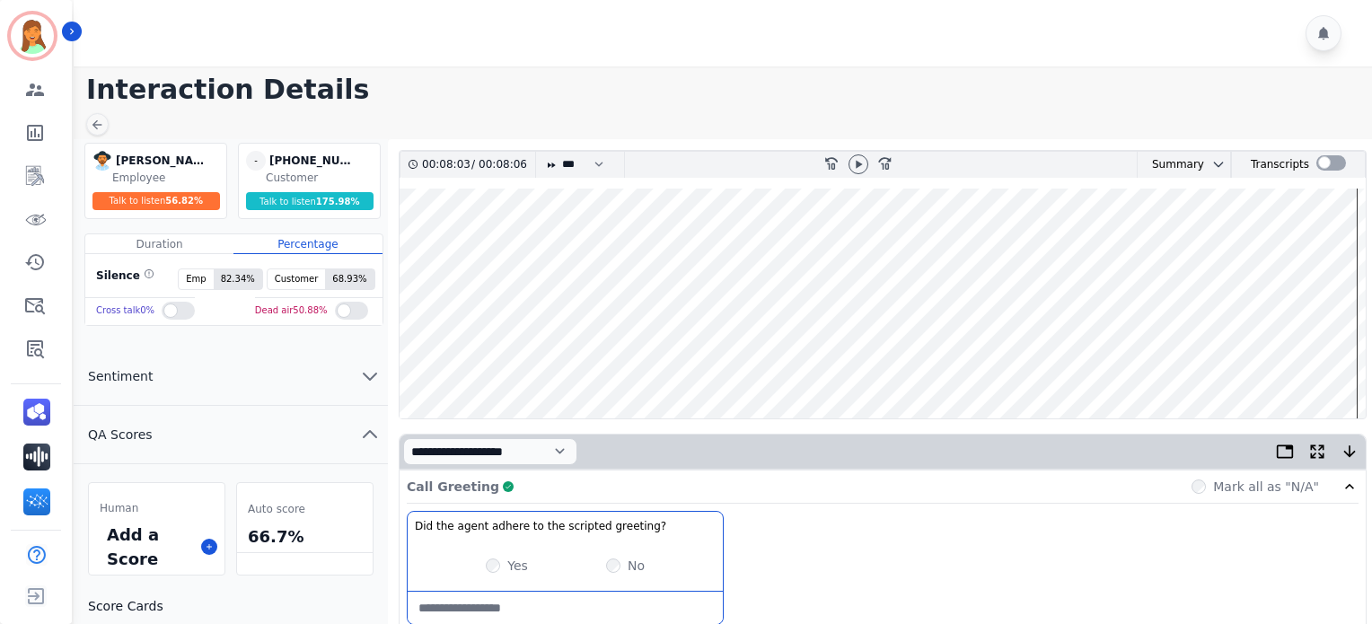
click at [595, 489] on div "Call Greeting Complete Mark all as "N/A"" at bounding box center [883, 487] width 952 height 33
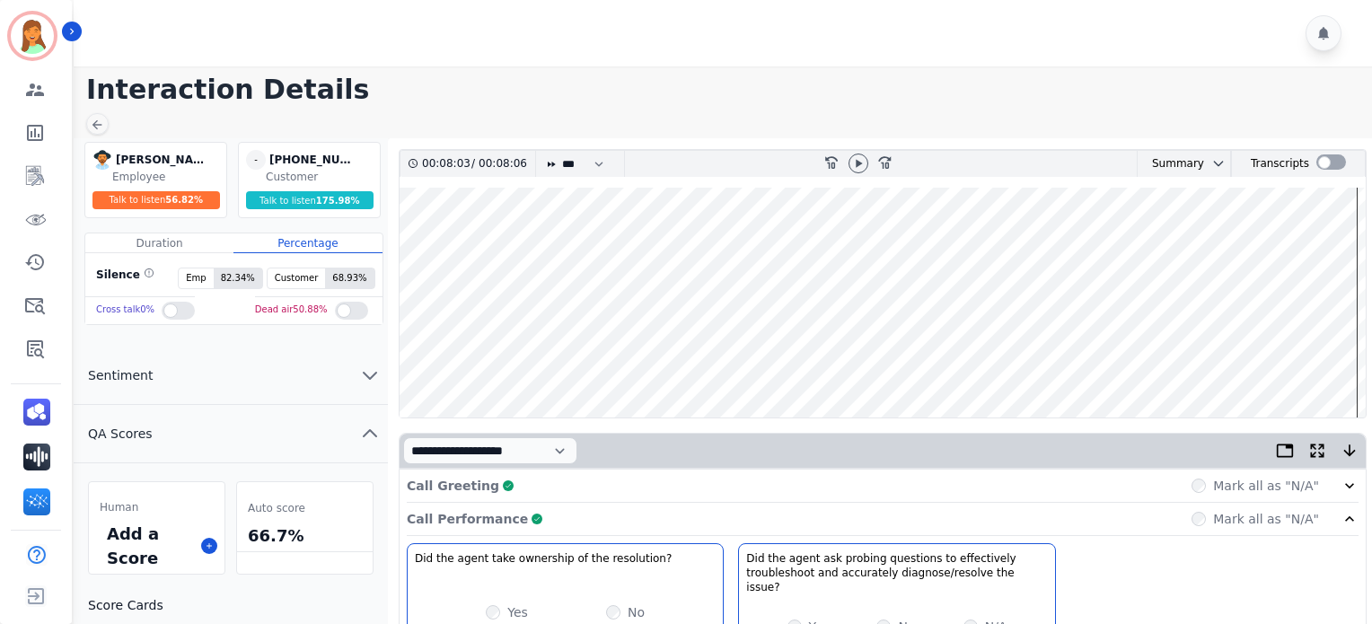
scroll to position [239, 0]
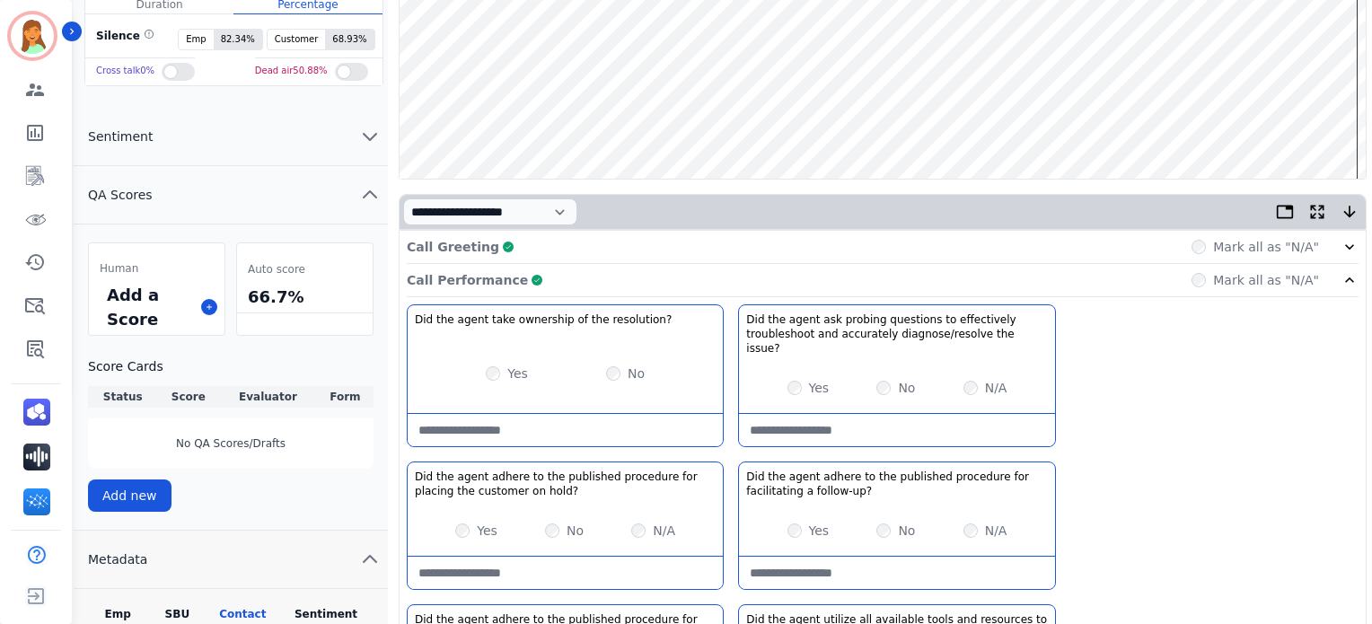
click at [593, 274] on div "Call Performance Complete Mark all as "N/A"" at bounding box center [883, 280] width 952 height 33
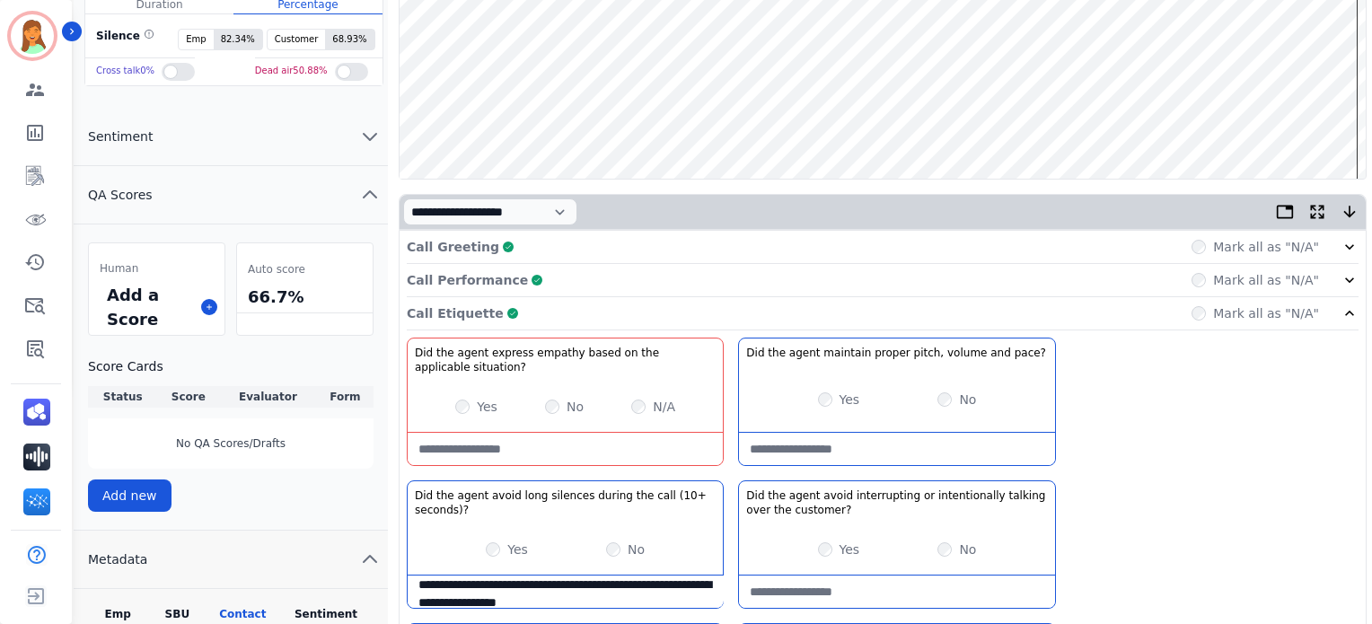
scroll to position [0, 0]
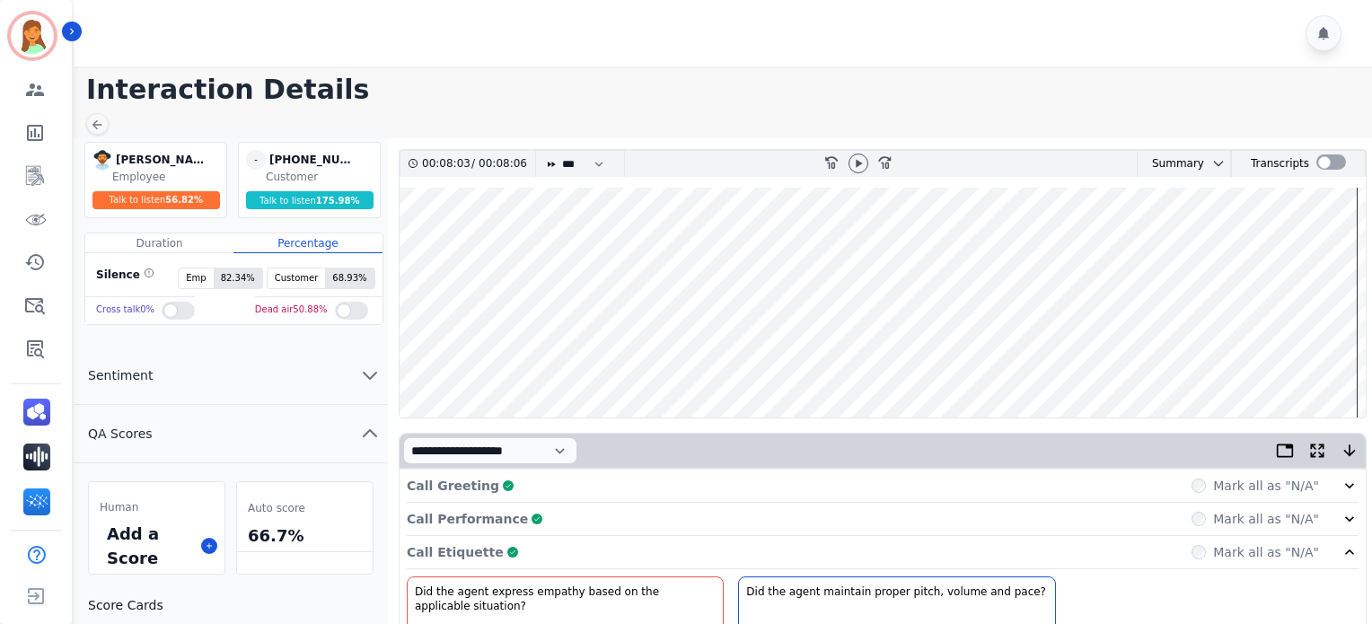
drag, startPoint x: 453, startPoint y: 360, endPoint x: 487, endPoint y: 365, distance: 33.7
click at [455, 360] on wave at bounding box center [883, 303] width 966 height 230
click at [861, 156] on icon at bounding box center [858, 163] width 14 height 14
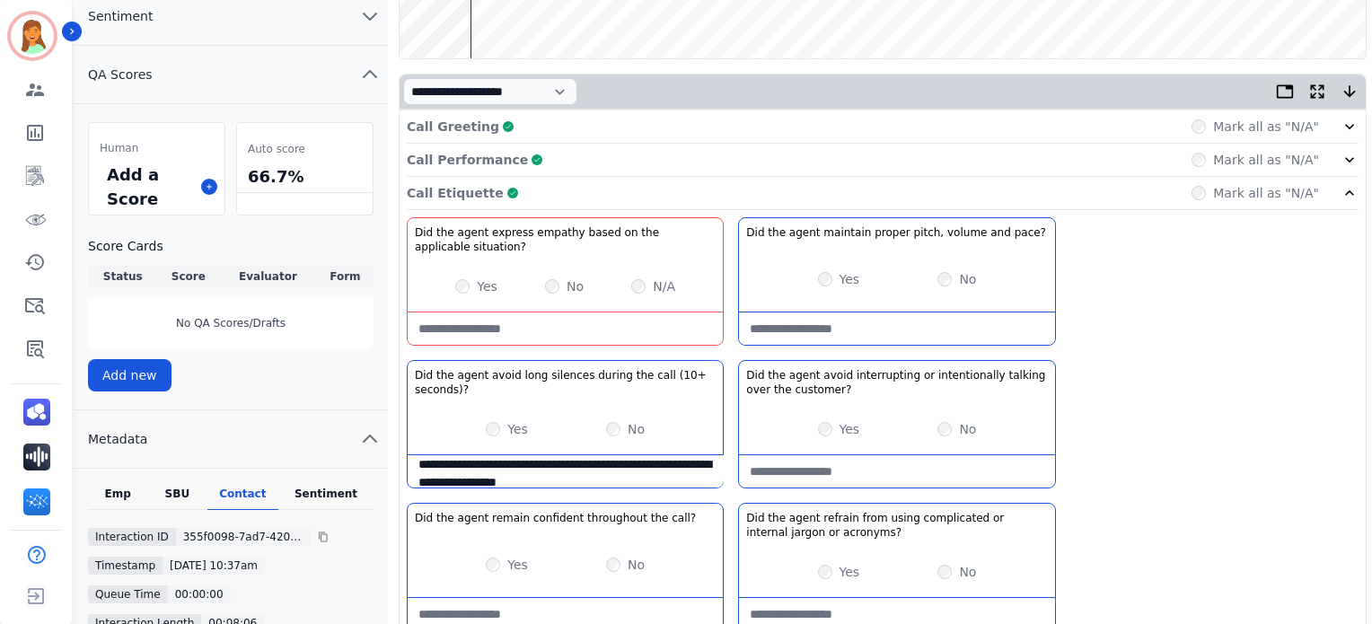
scroll to position [18, 0]
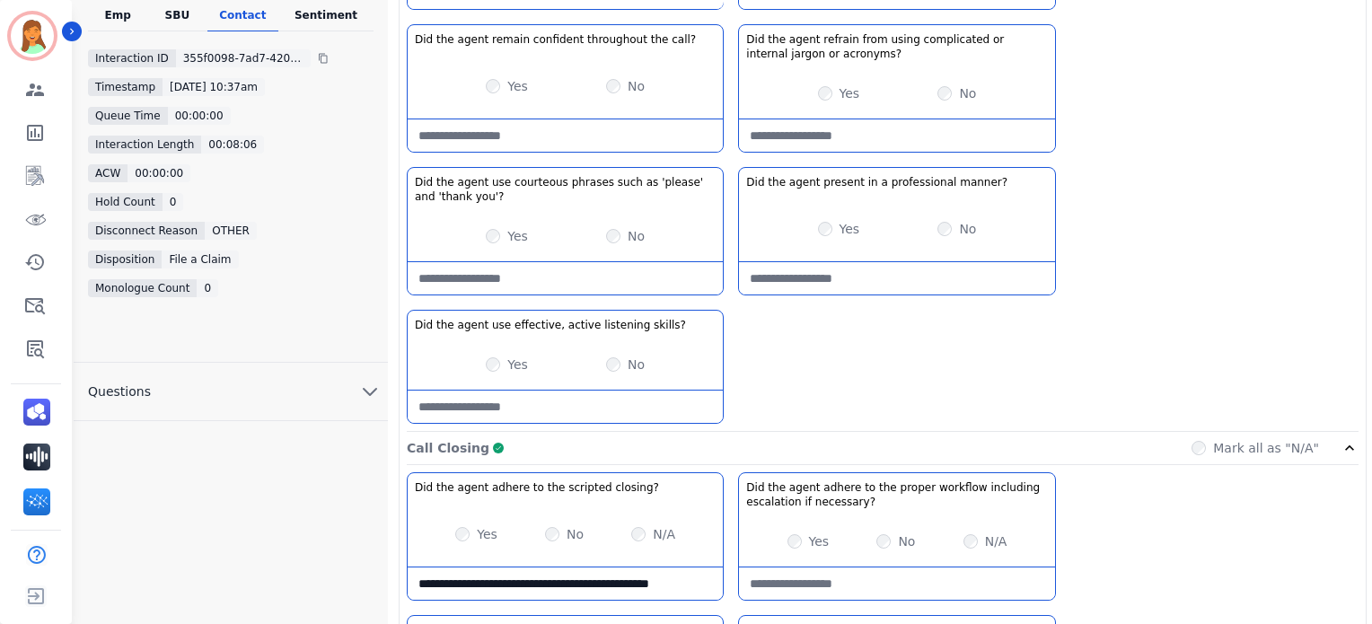
click at [746, 449] on div "Call Closing Complete Mark all as "N/A"" at bounding box center [883, 448] width 952 height 33
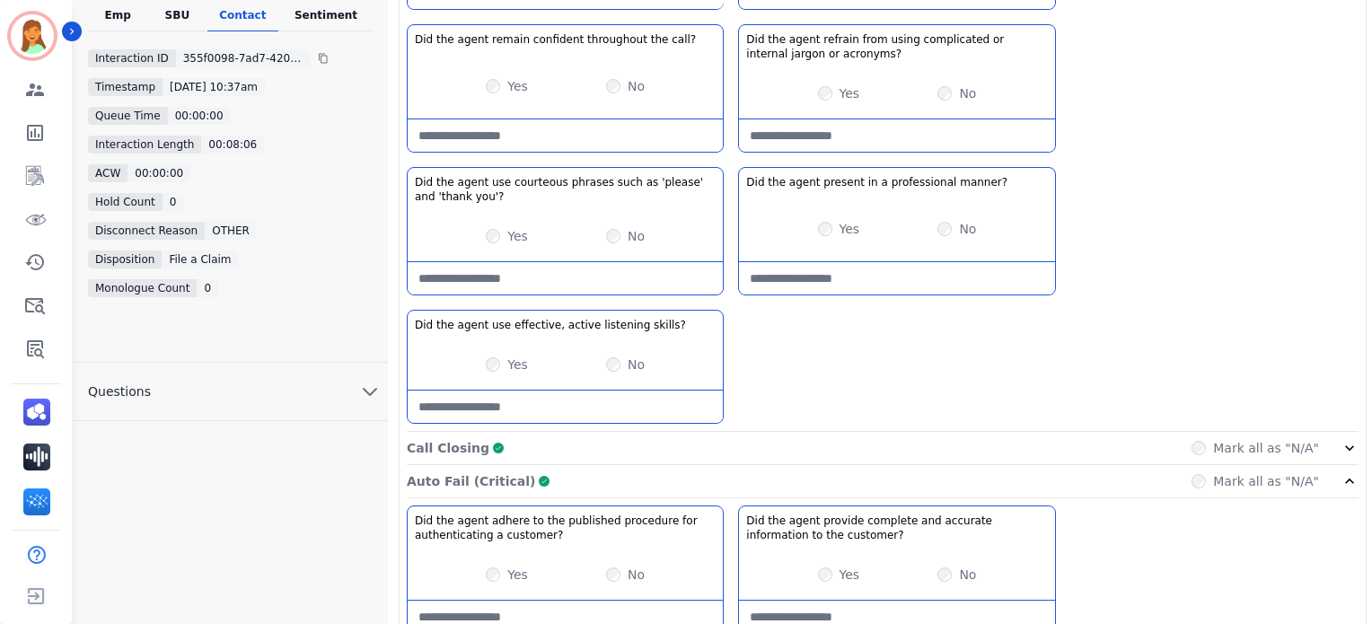
scroll to position [957, 0]
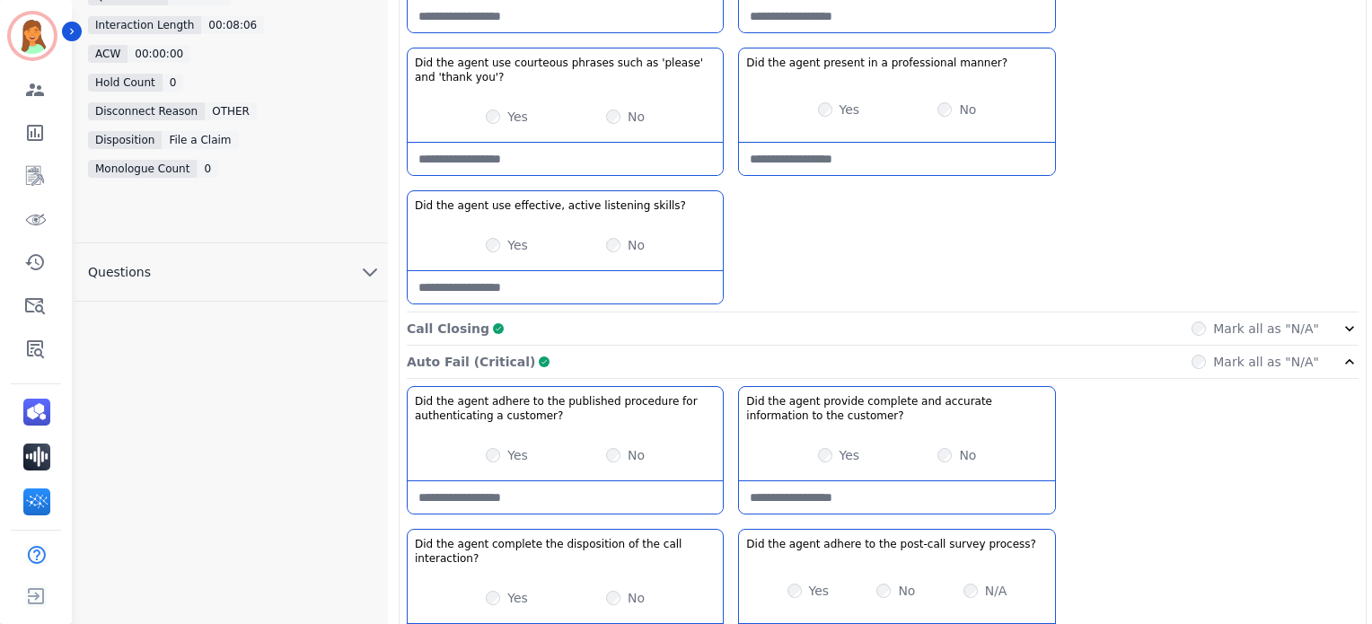
click at [715, 353] on div "Auto Fail (Critical) Complete Mark all as "N/A"" at bounding box center [883, 362] width 952 height 33
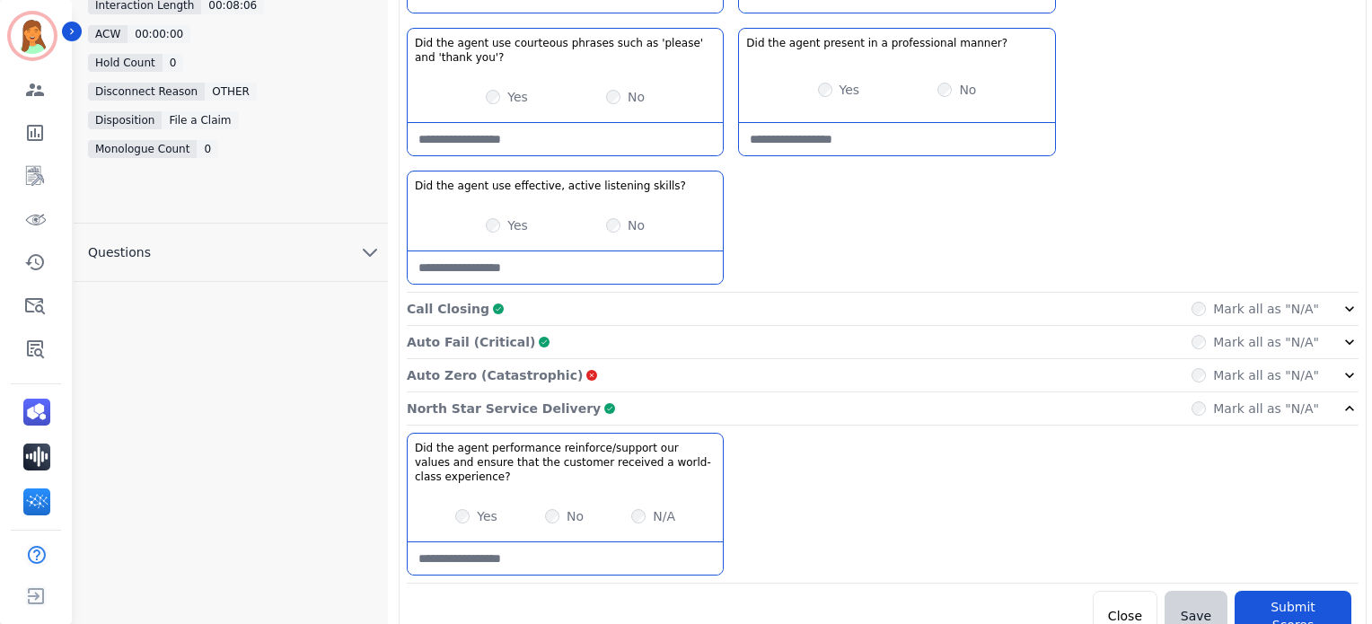
click at [713, 409] on div "North Star Service Delivery Complete Mark all as "N/A"" at bounding box center [883, 408] width 952 height 33
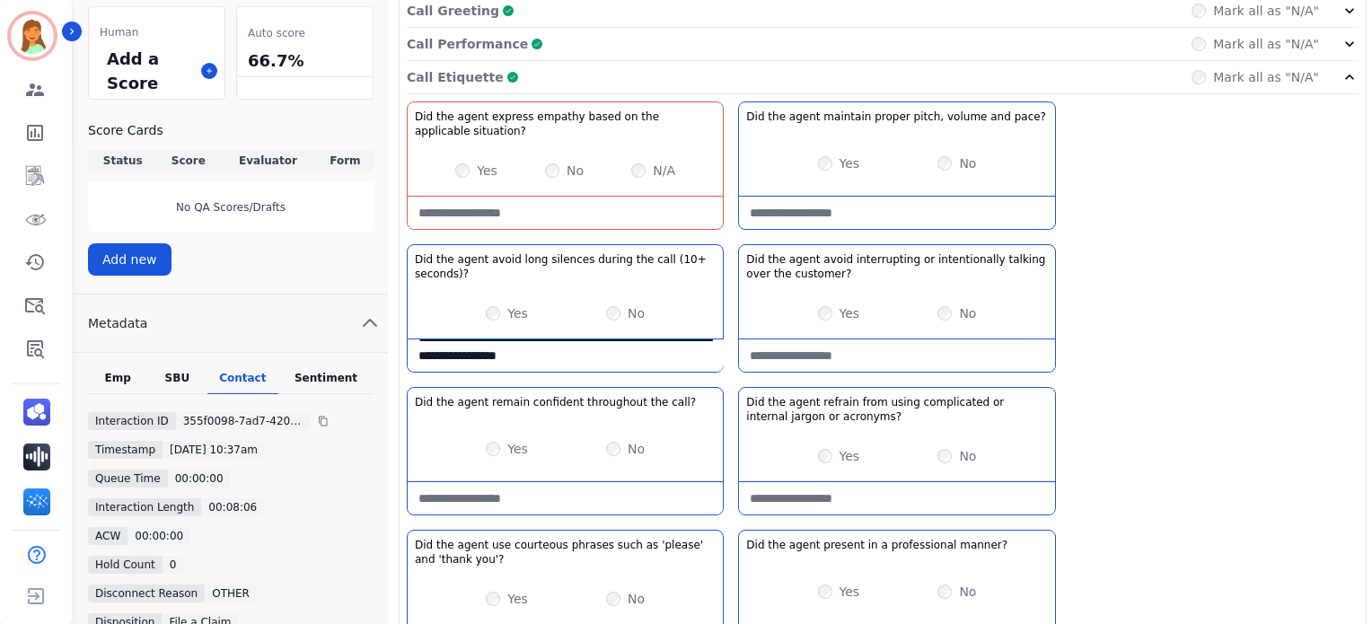
scroll to position [356, 0]
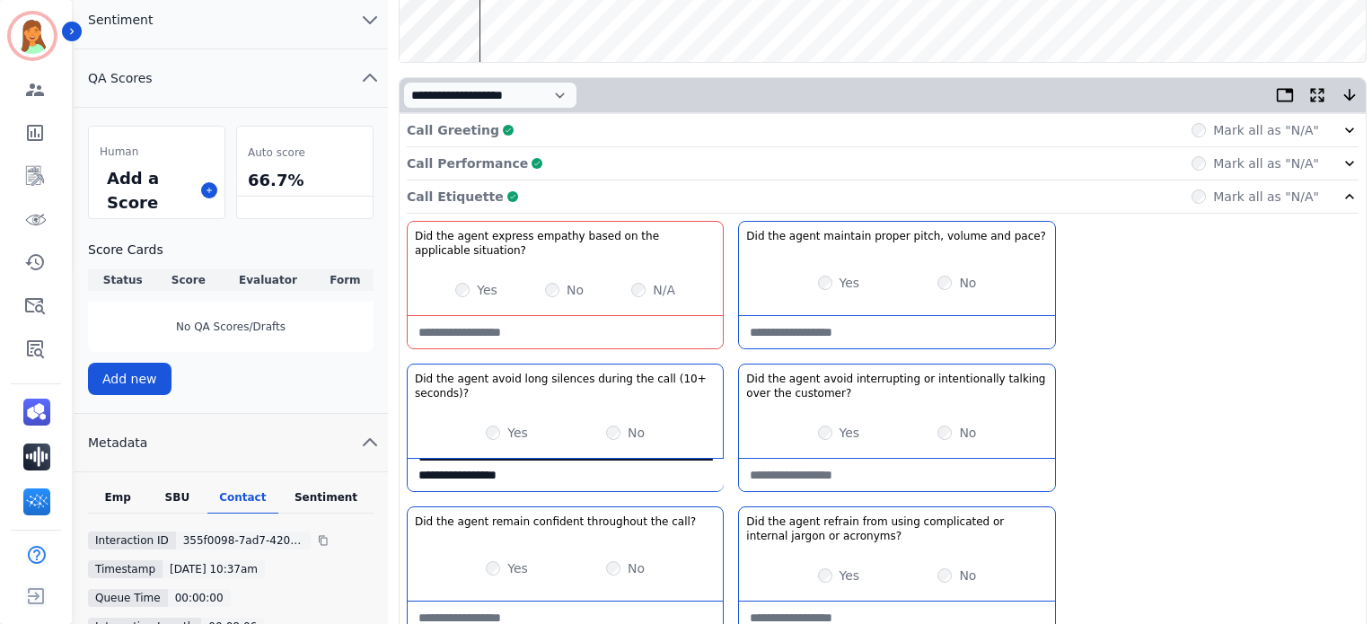
click at [656, 343] on situation\?-note at bounding box center [565, 332] width 315 height 32
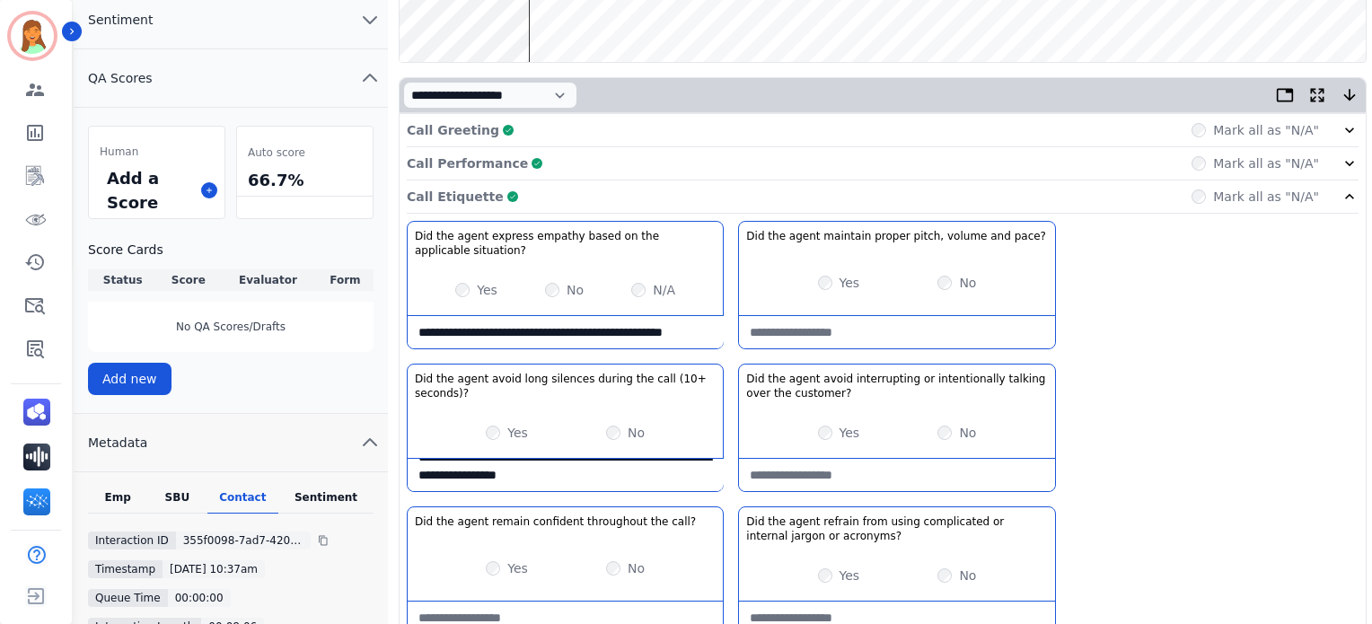
scroll to position [116, 0]
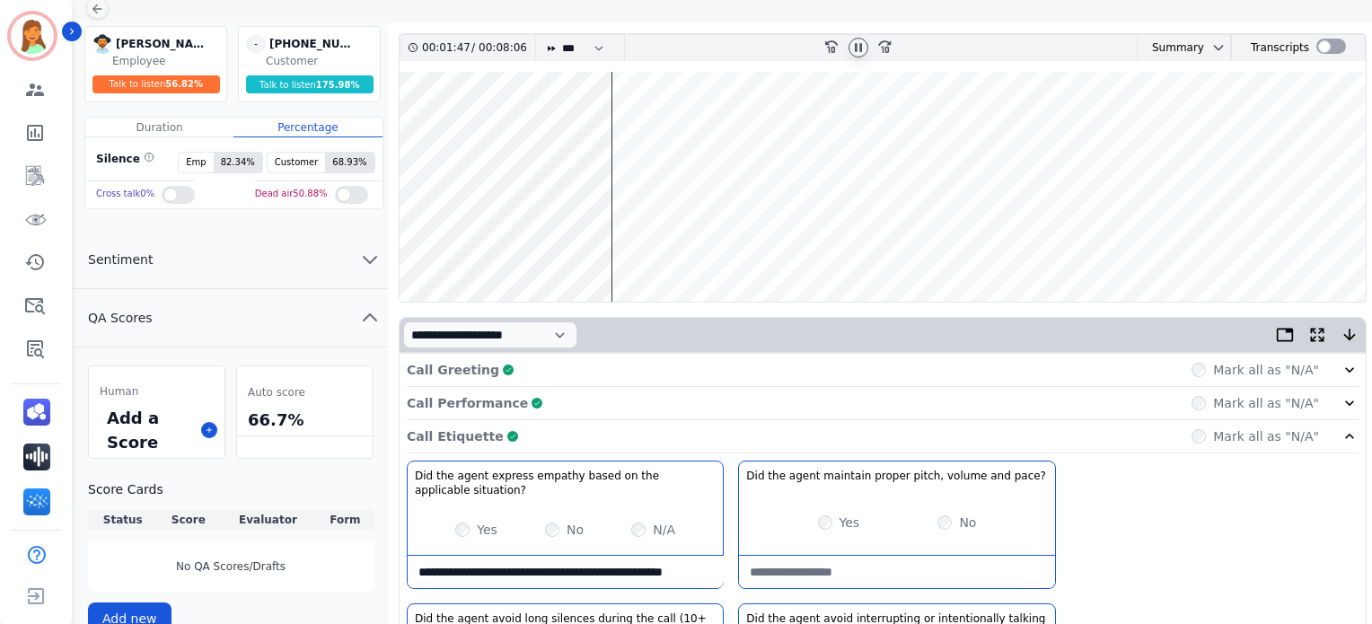
click at [594, 249] on wave at bounding box center [883, 187] width 966 height 230
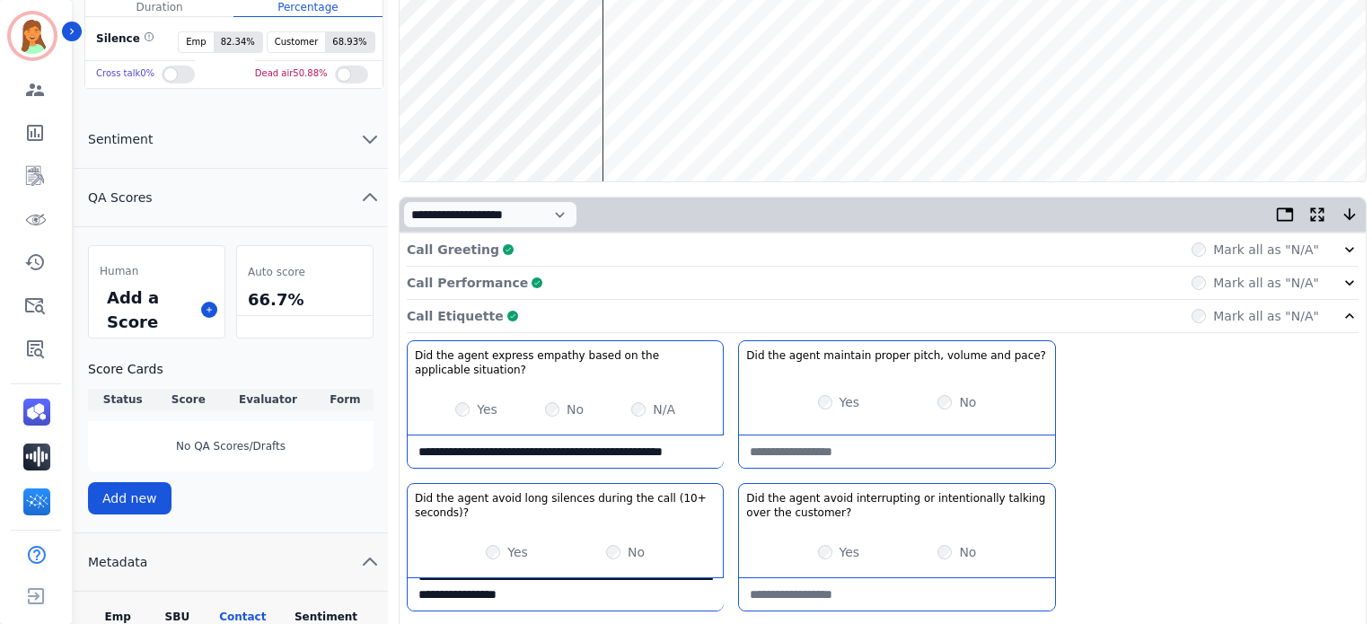
drag, startPoint x: 665, startPoint y: 448, endPoint x: 643, endPoint y: 423, distance: 33.7
click at [665, 449] on situation\?-note "**********" at bounding box center [566, 451] width 316 height 32
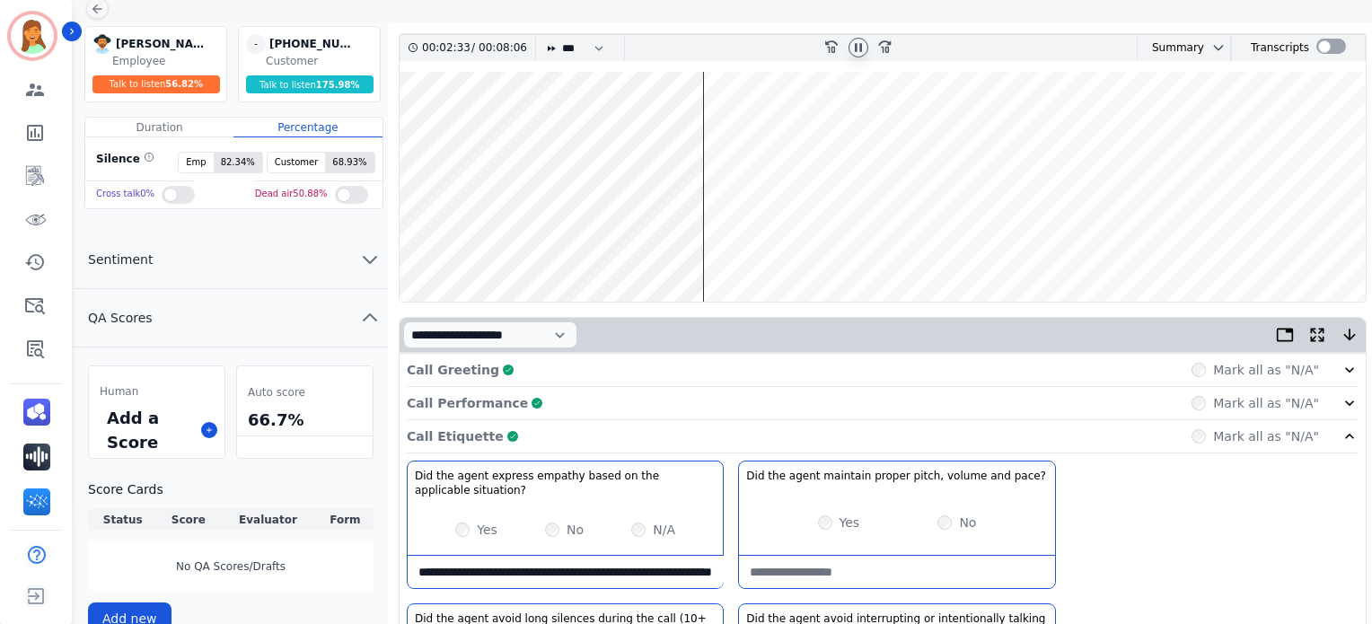
click at [697, 259] on wave at bounding box center [883, 187] width 966 height 230
click at [616, 563] on situation\?-note "**********" at bounding box center [566, 572] width 316 height 32
click at [625, 574] on situation\?-note "**********" at bounding box center [566, 572] width 316 height 32
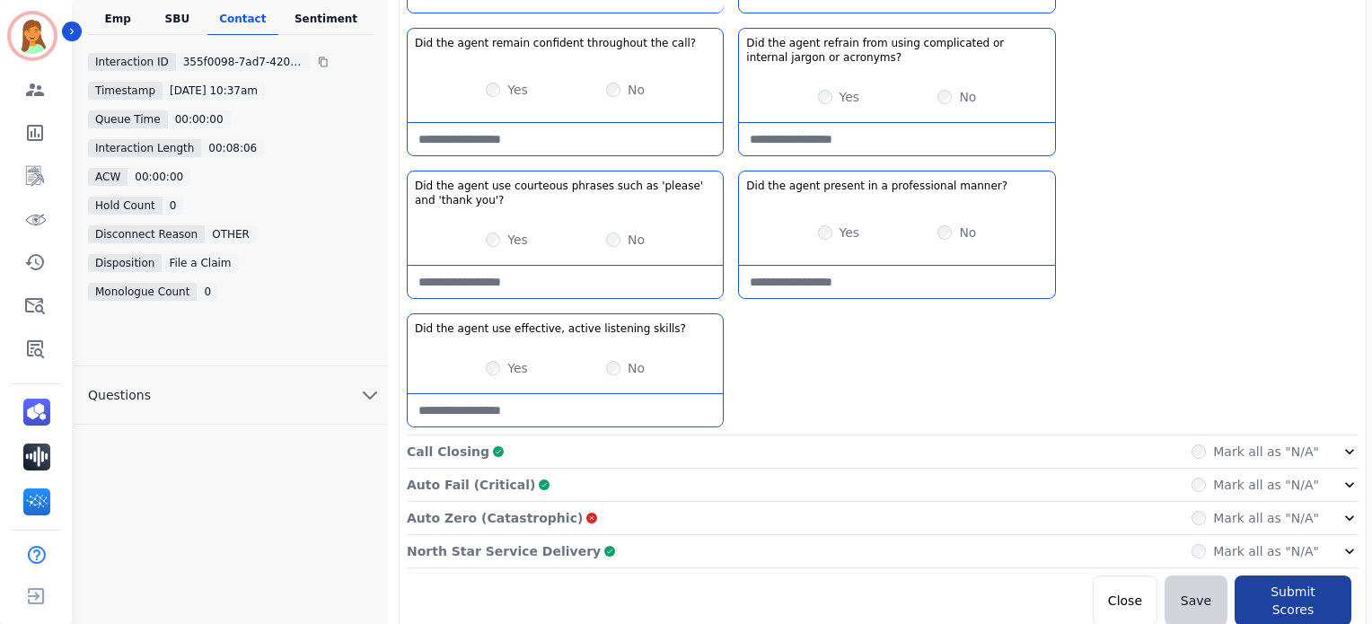
type situation\?-note "**********"
click at [1300, 588] on button "Submit Scores" at bounding box center [1293, 601] width 117 height 50
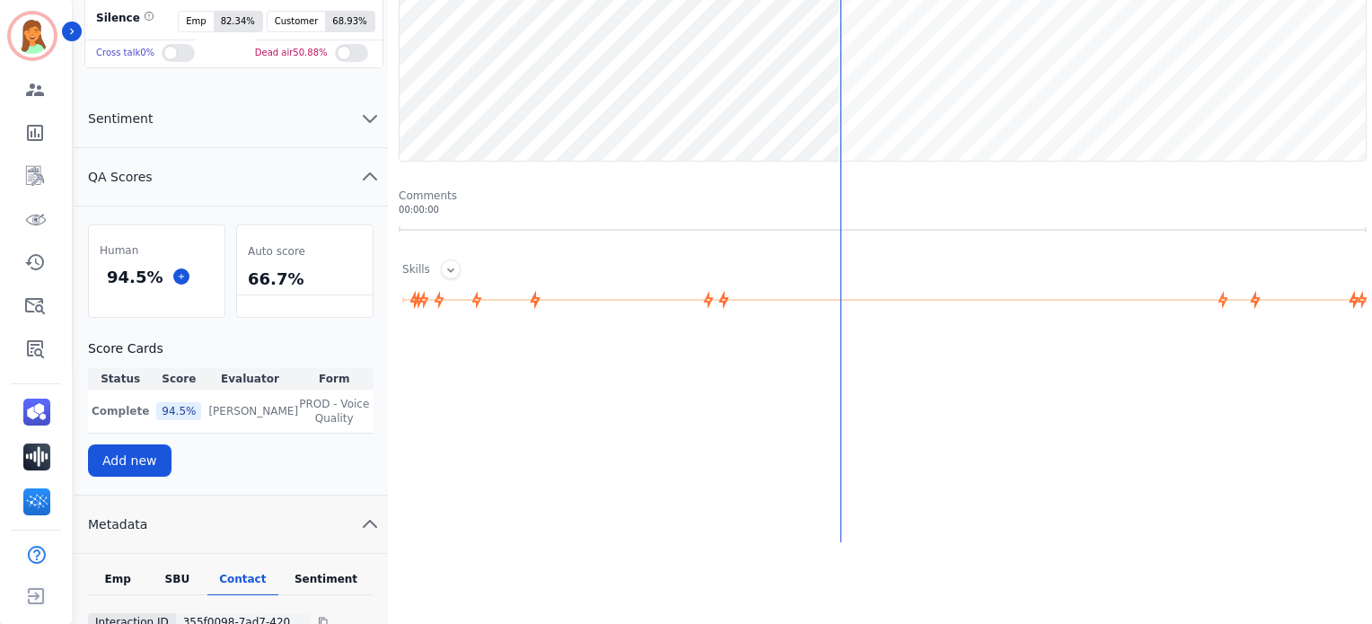
scroll to position [0, 0]
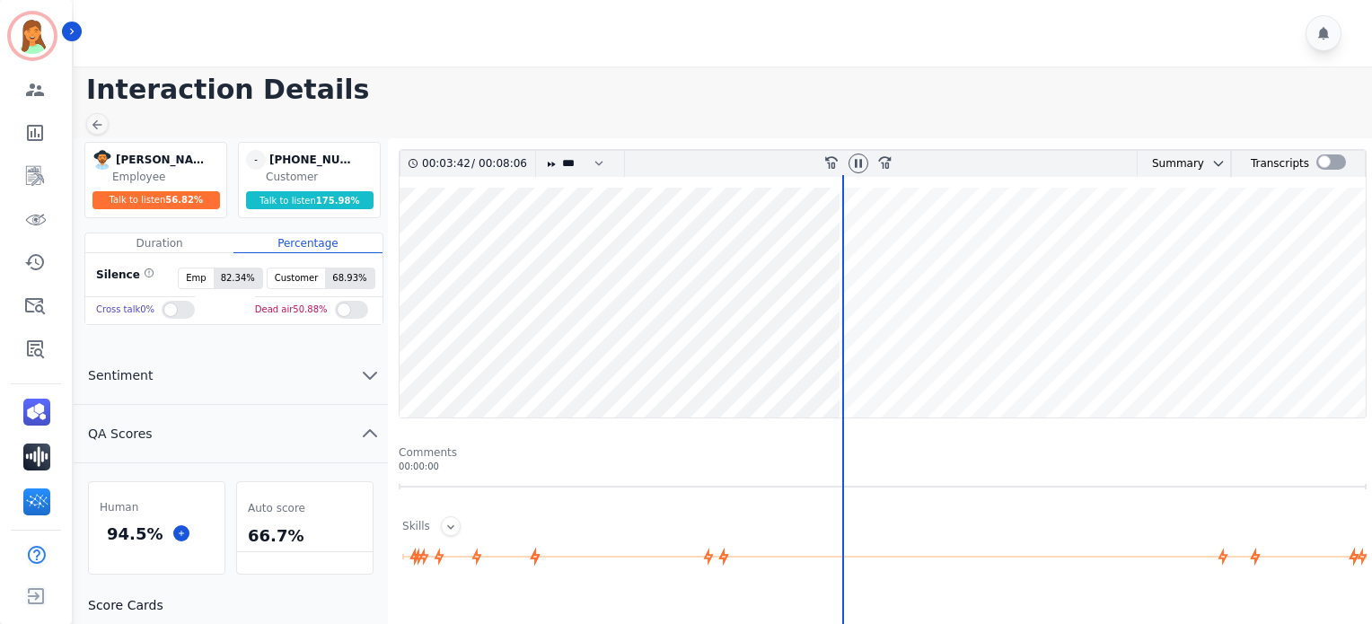
drag, startPoint x: 858, startPoint y: 168, endPoint x: 815, endPoint y: 216, distance: 64.2
click at [858, 169] on icon at bounding box center [858, 163] width 14 height 14
click at [99, 132] on div at bounding box center [97, 124] width 22 height 22
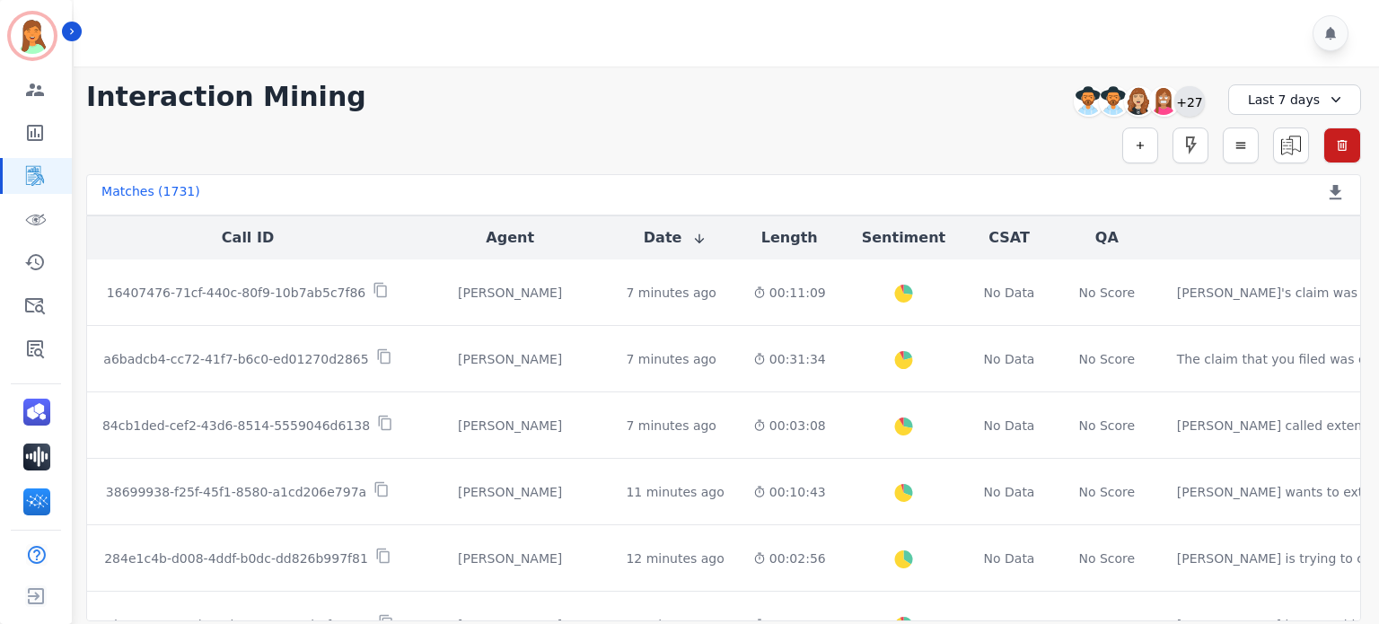
click at [1188, 91] on div "+27" at bounding box center [1189, 101] width 31 height 31
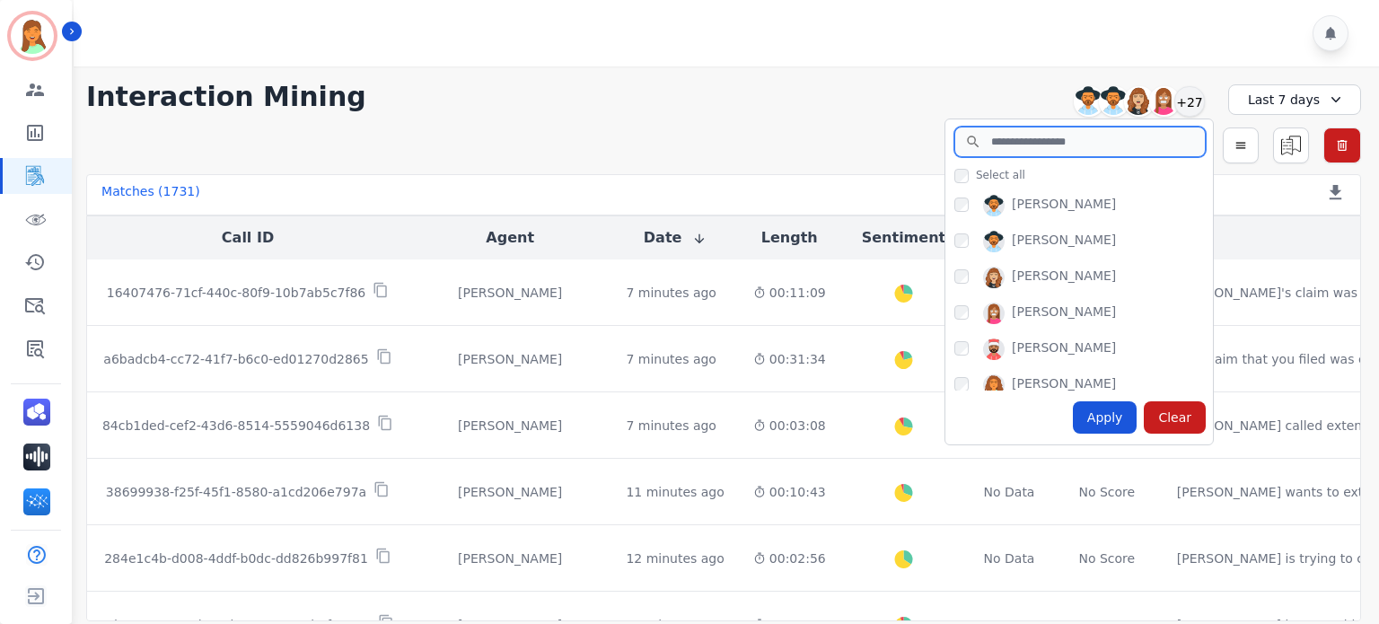
click at [1052, 144] on input "search" at bounding box center [1079, 142] width 251 height 31
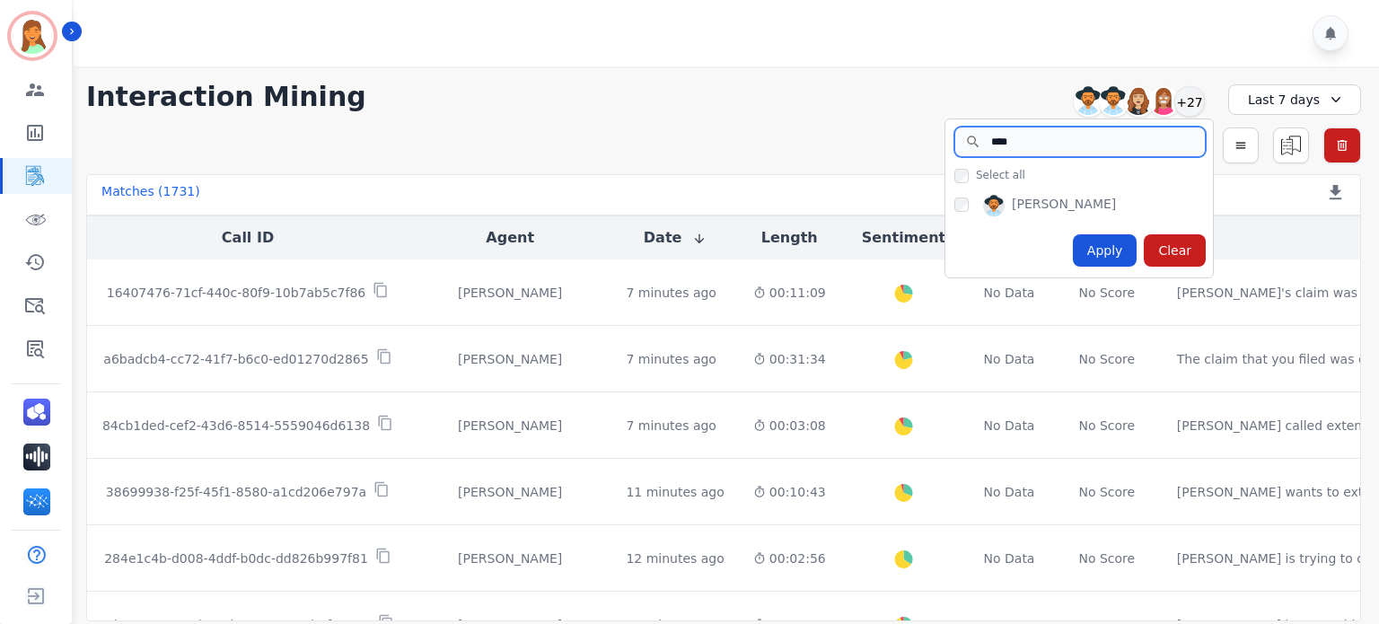
type input "****"
click at [1081, 248] on div "Apply" at bounding box center [1105, 250] width 65 height 32
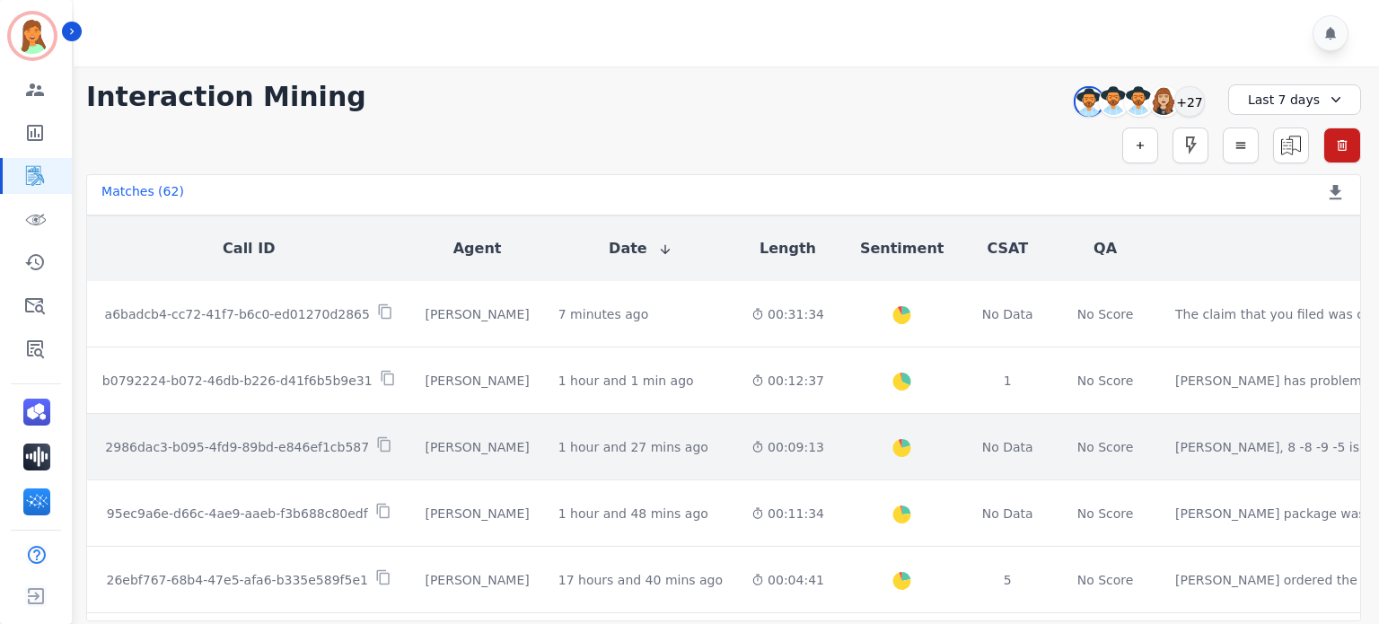
click at [737, 433] on td "00:09:13" at bounding box center [787, 447] width 101 height 66
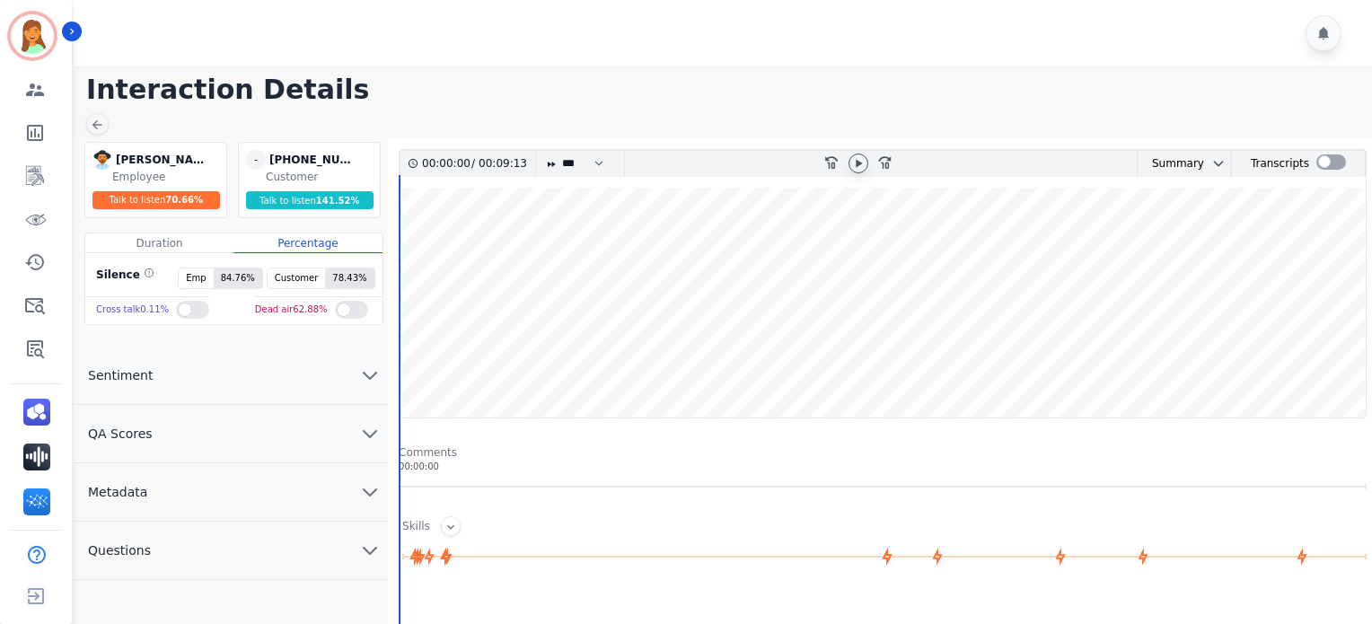
click at [855, 170] on div at bounding box center [859, 164] width 20 height 20
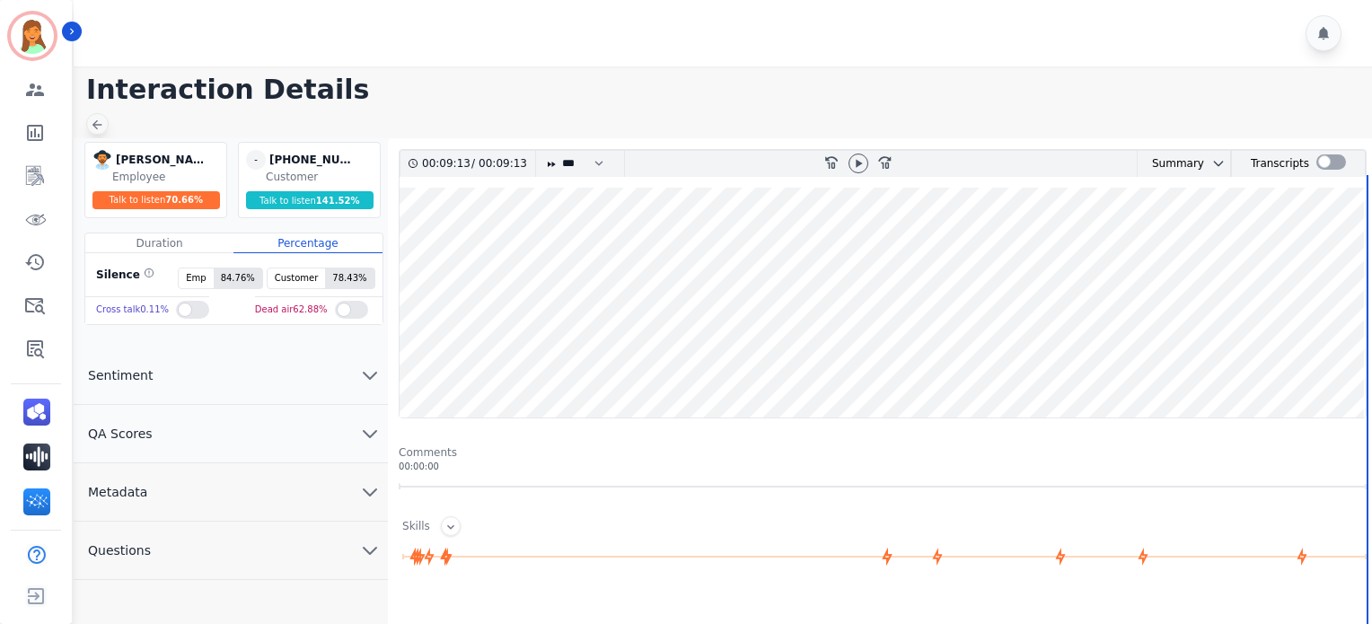
click at [101, 120] on icon at bounding box center [97, 125] width 14 height 14
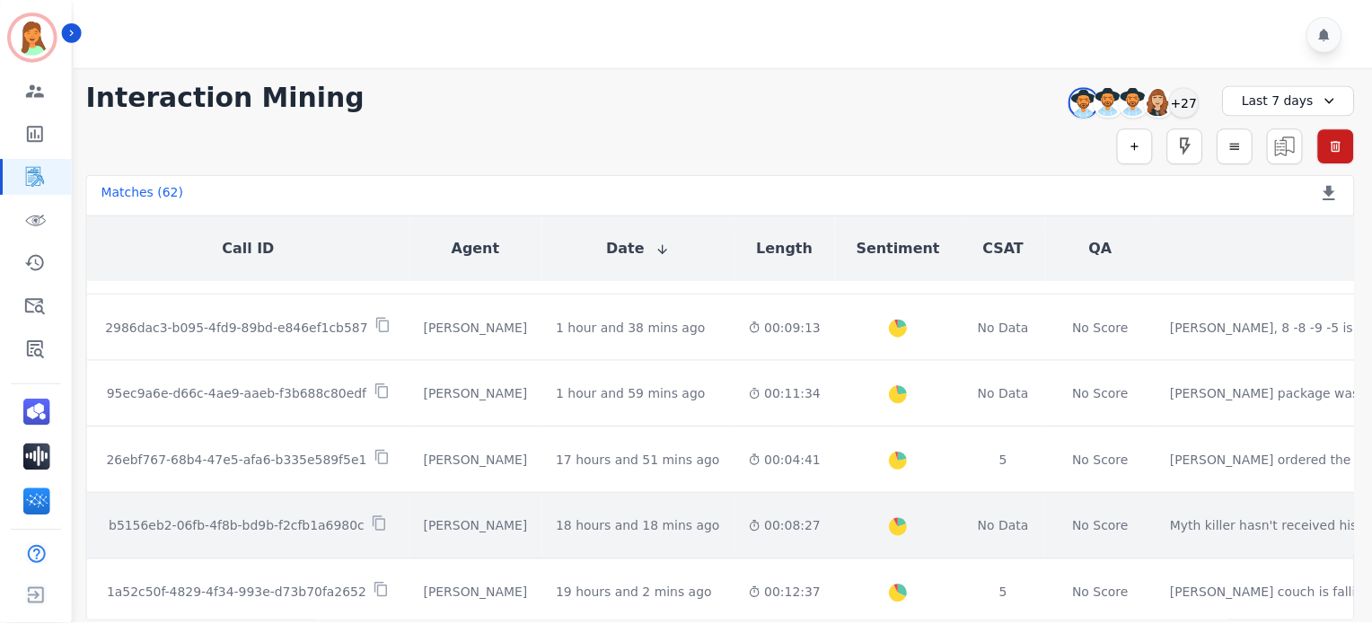
scroll to position [239, 0]
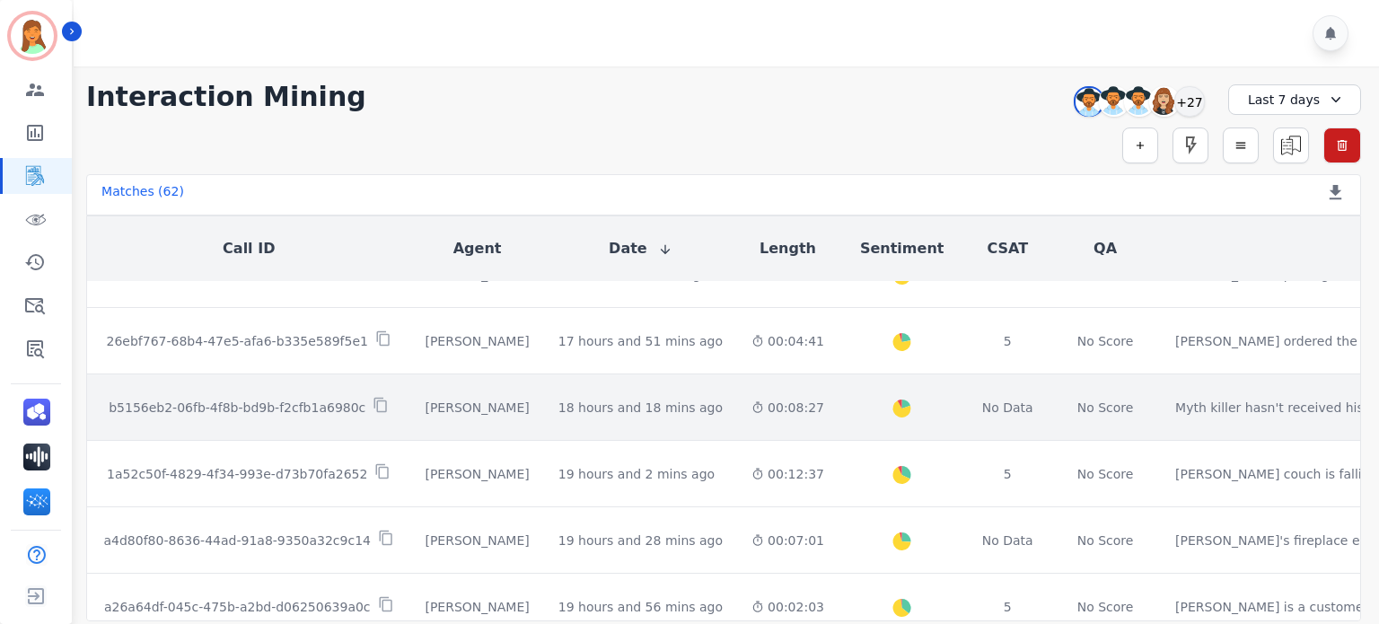
click at [649, 405] on td "18 hours and 18 mins ago Start at: Tue, Oct 14th, 2025 - 6:27pm" at bounding box center [640, 407] width 193 height 66
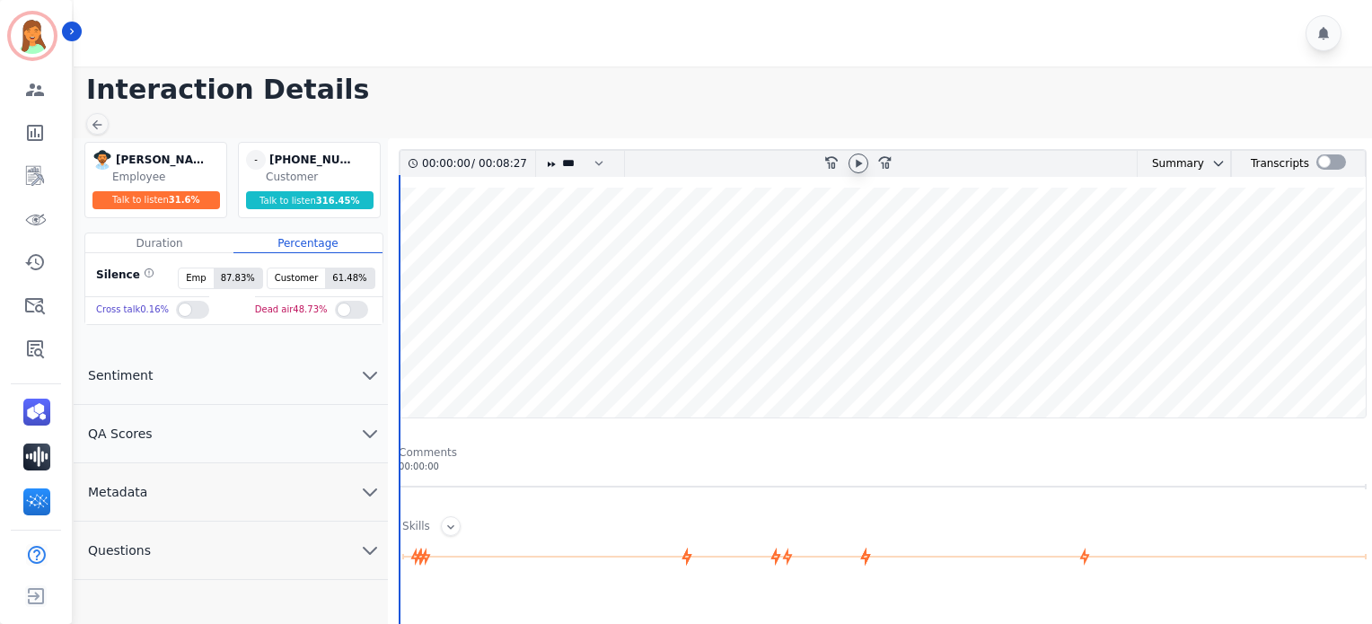
click at [855, 172] on div at bounding box center [859, 164] width 20 height 20
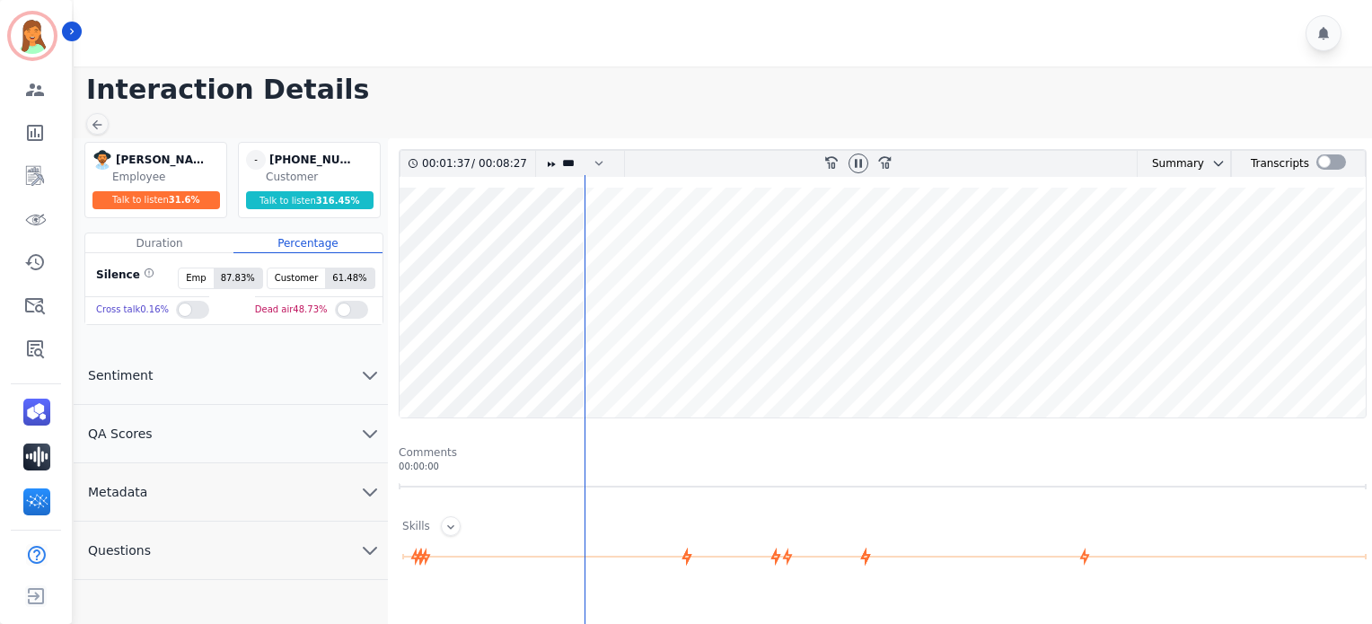
click at [847, 168] on div at bounding box center [858, 164] width 27 height 26
click at [864, 159] on icon at bounding box center [858, 163] width 14 height 14
